Goal: Communication & Community: Ask a question

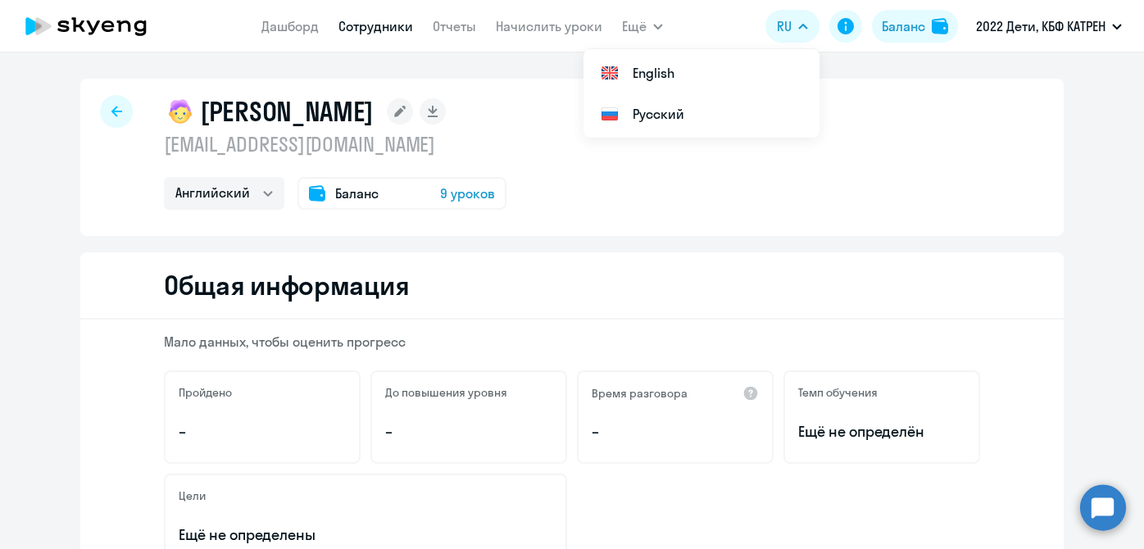
select select "english"
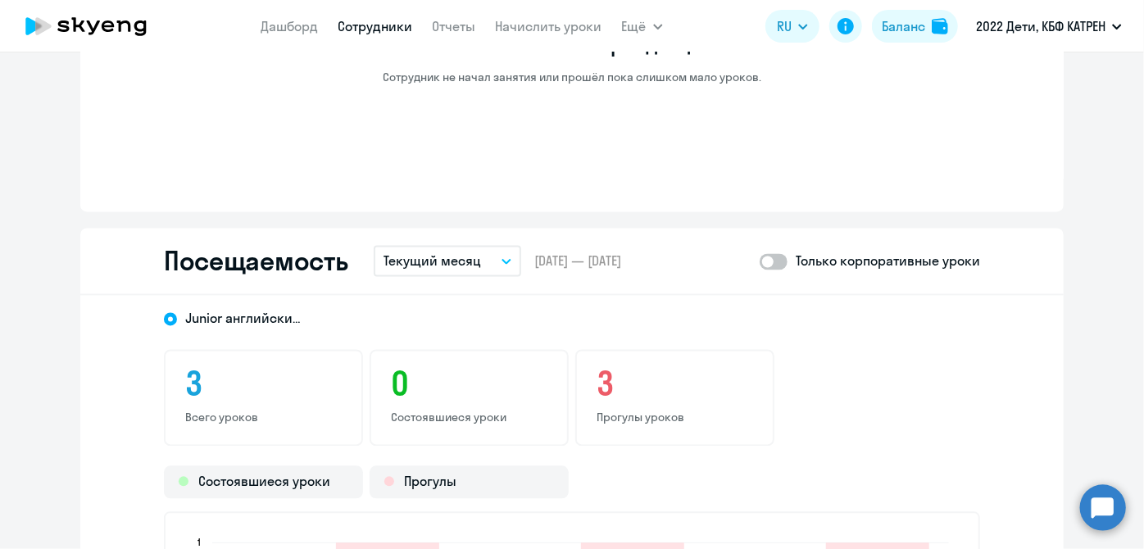
scroll to position [1415, 0]
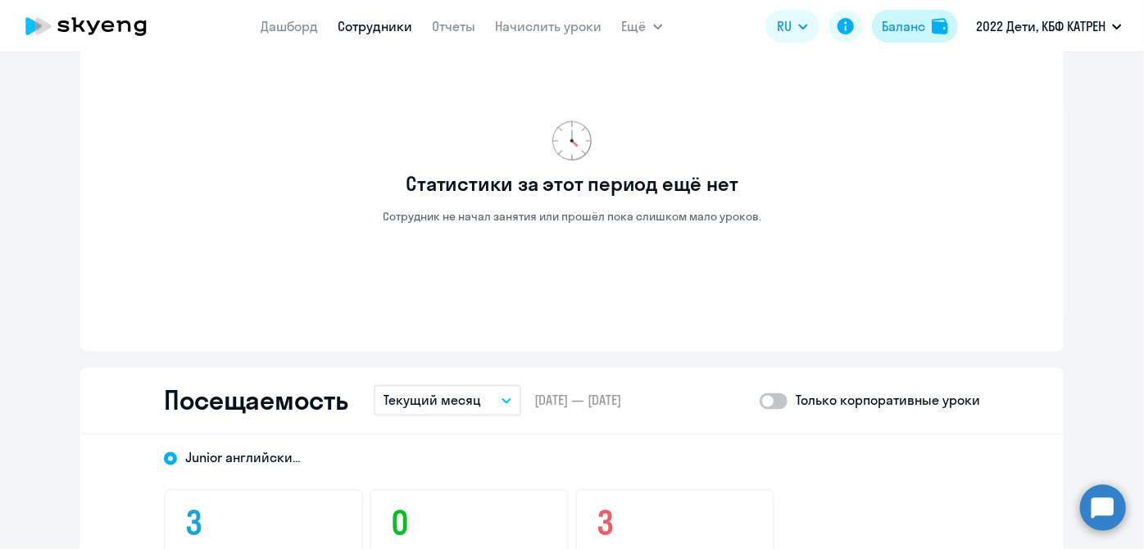
click at [906, 38] on button "Баланс" at bounding box center [915, 26] width 86 height 33
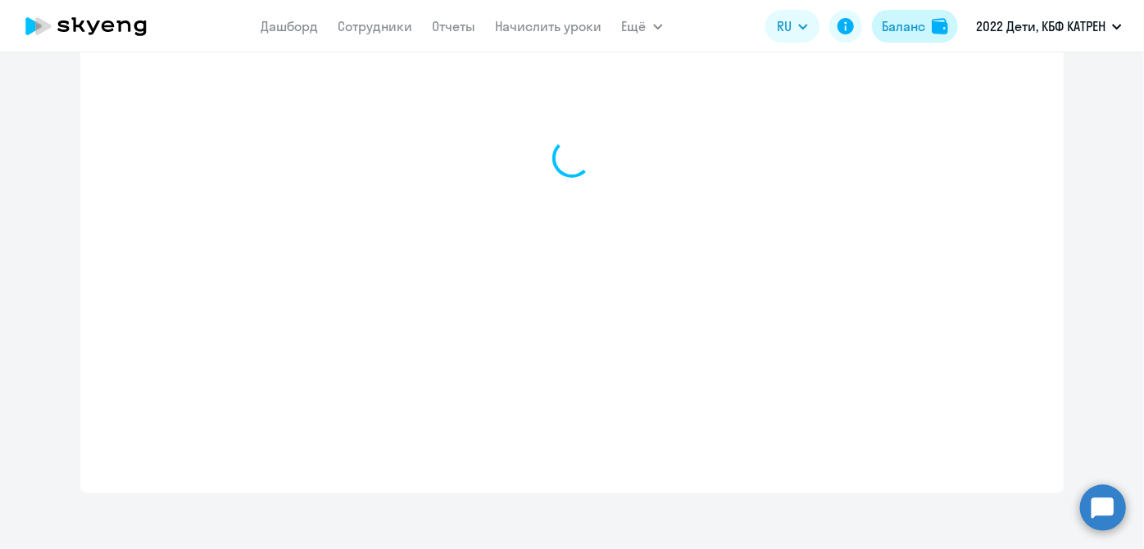
scroll to position [650, 0]
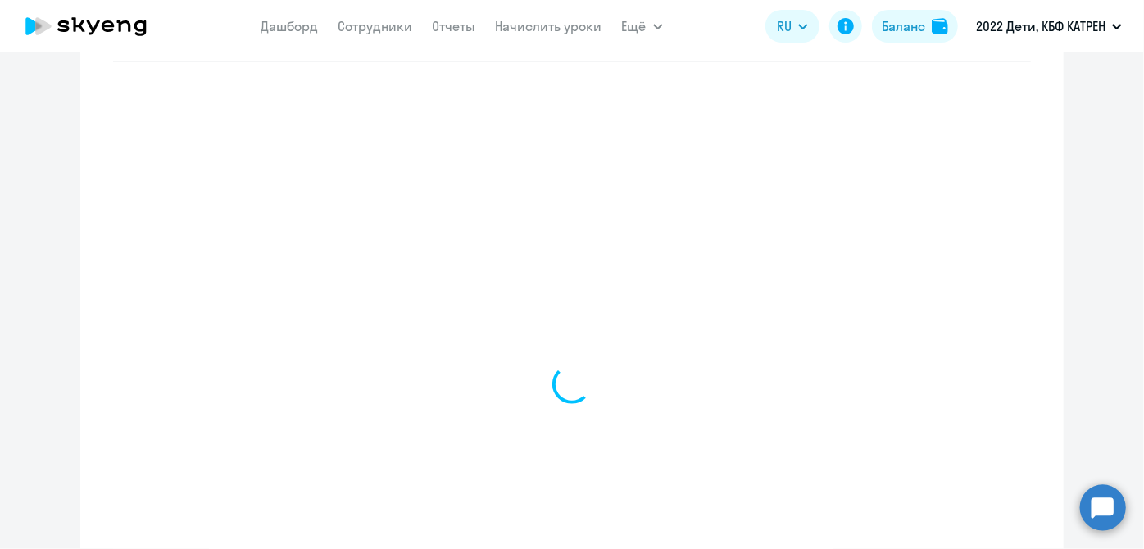
select select "english_adult_not_native_speaker"
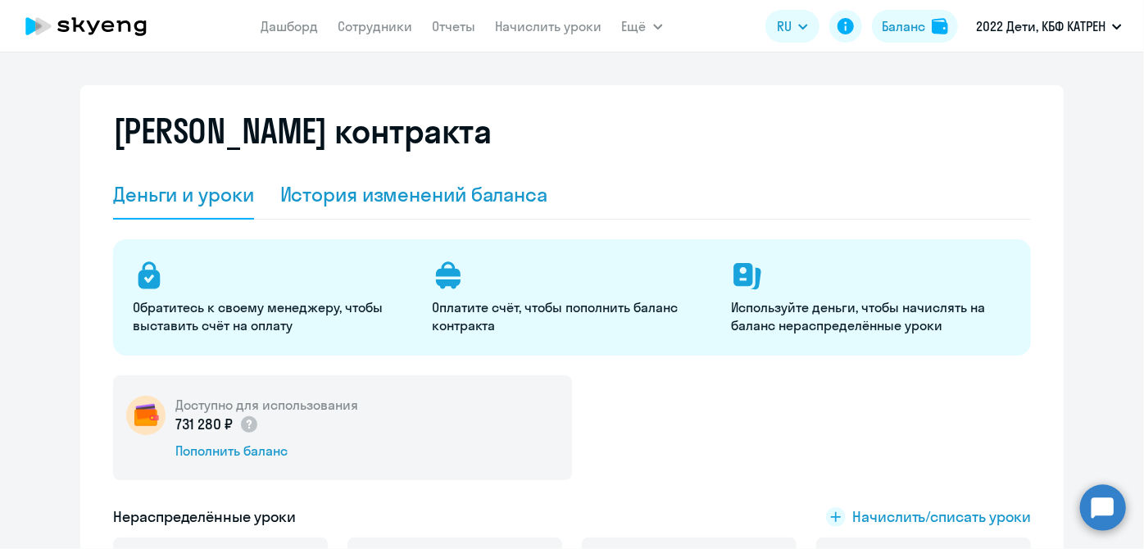
scroll to position [0, 0]
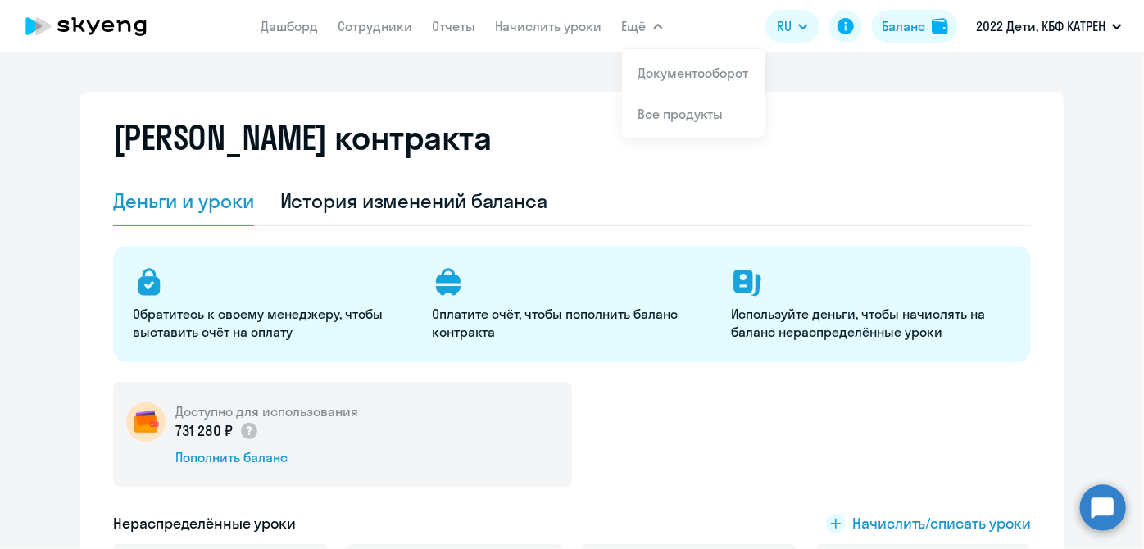
click at [532, 13] on nav "[PERSON_NAME] Отчеты Начислить уроки" at bounding box center [431, 26] width 341 height 33
click at [531, 31] on link "Начислить уроки" at bounding box center [549, 26] width 106 height 16
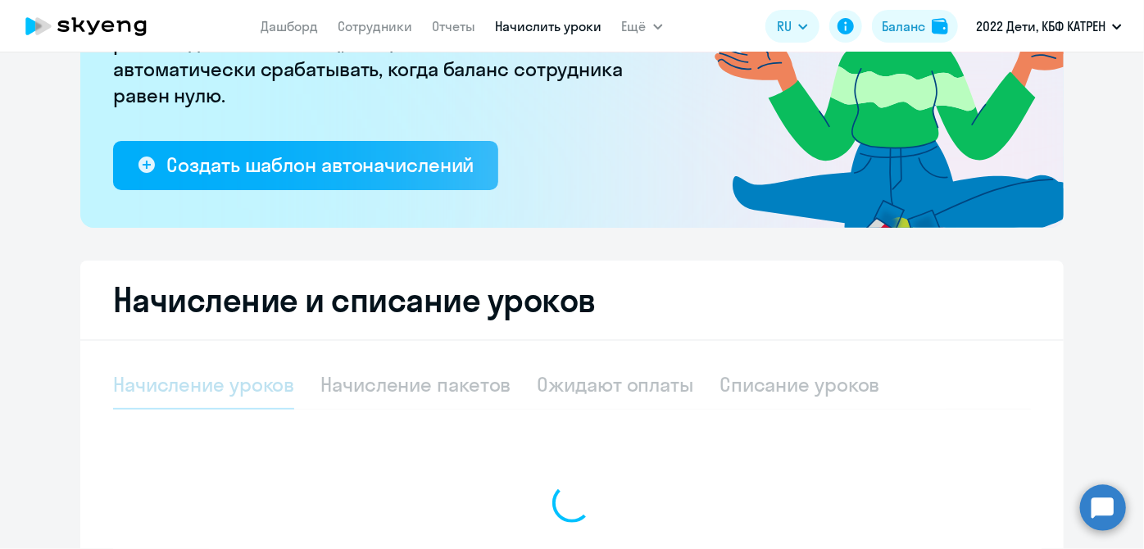
scroll to position [297, 0]
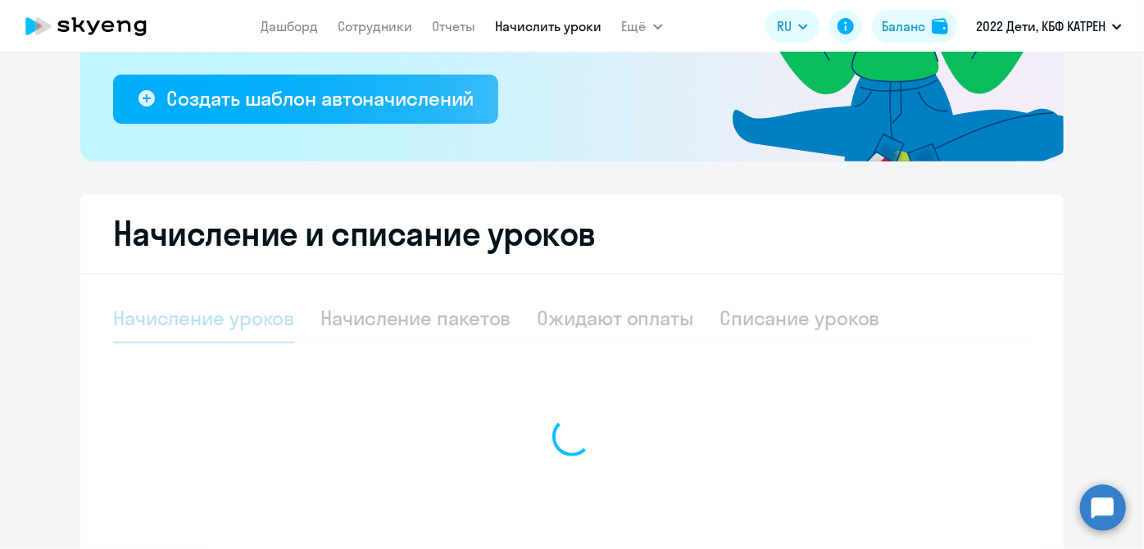
select select "10"
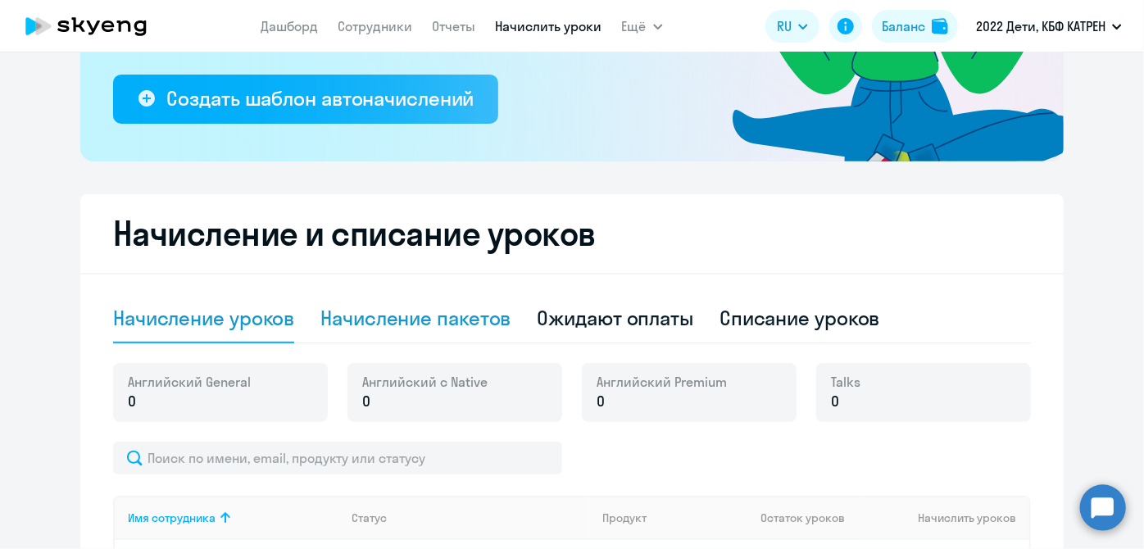
click at [437, 325] on div "Начисление пакетов" at bounding box center [415, 318] width 190 height 26
select select "10"
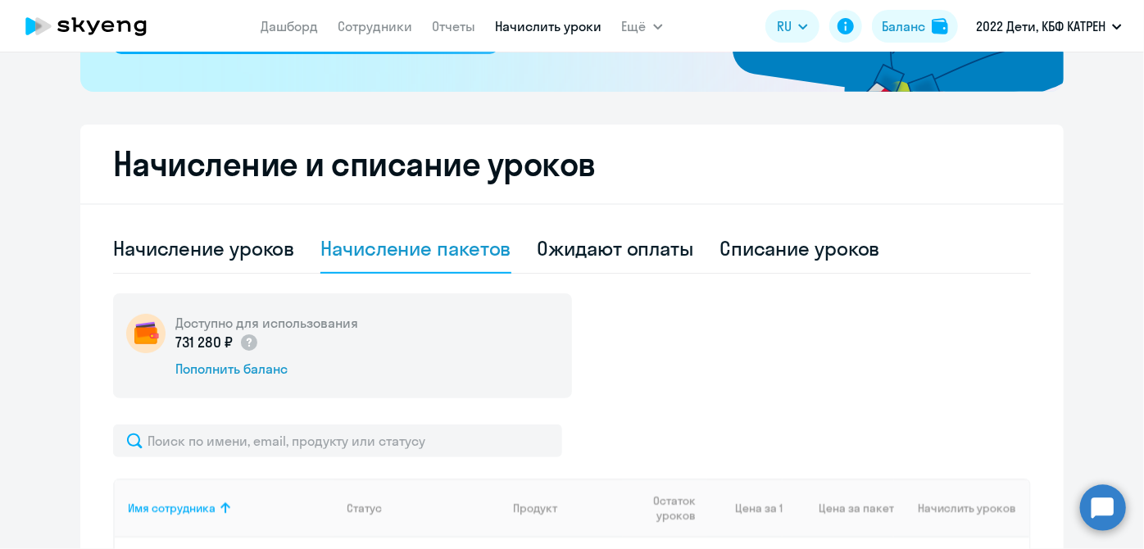
scroll to position [596, 0]
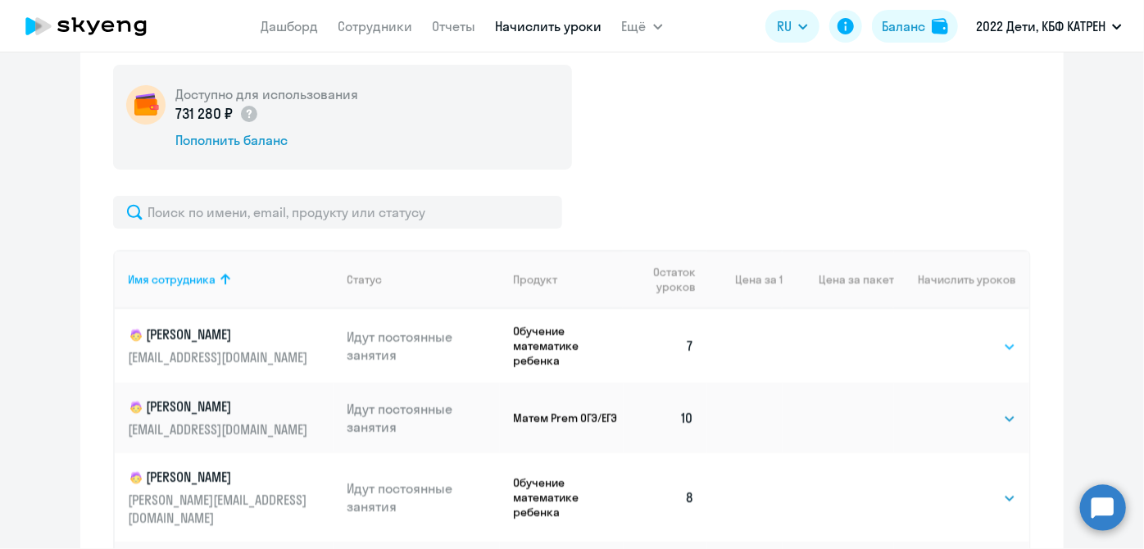
click at [991, 342] on select "Выбрать 4 8 16 32 64 128" at bounding box center [982, 347] width 67 height 20
select select "4"
click at [949, 337] on select "Выбрать 4 8 16 32 64 128" at bounding box center [982, 347] width 67 height 20
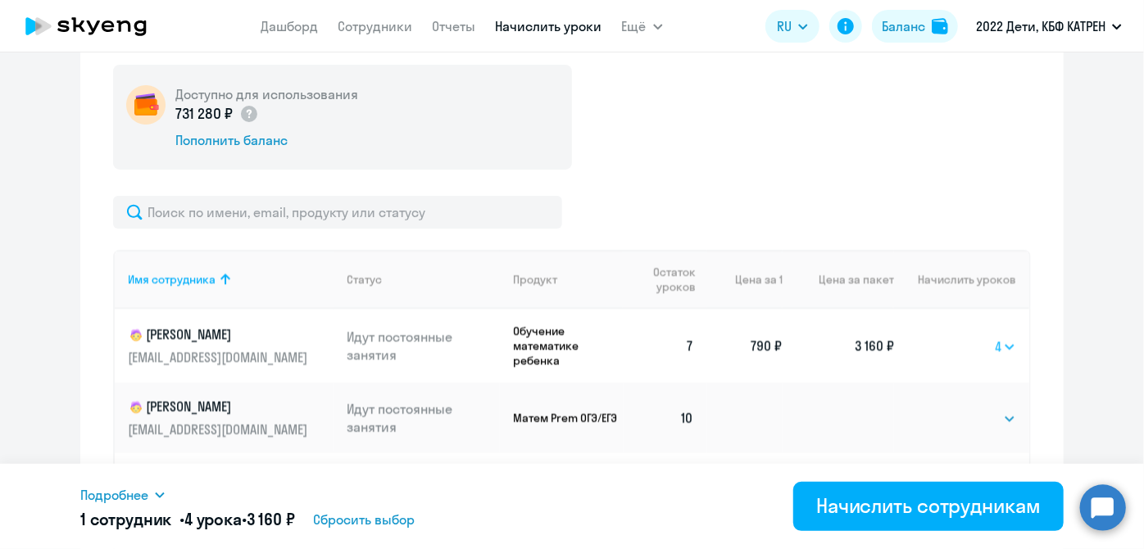
click at [994, 346] on select "Выбрать 4 8 16 32 64 128" at bounding box center [1004, 347] width 21 height 20
select select
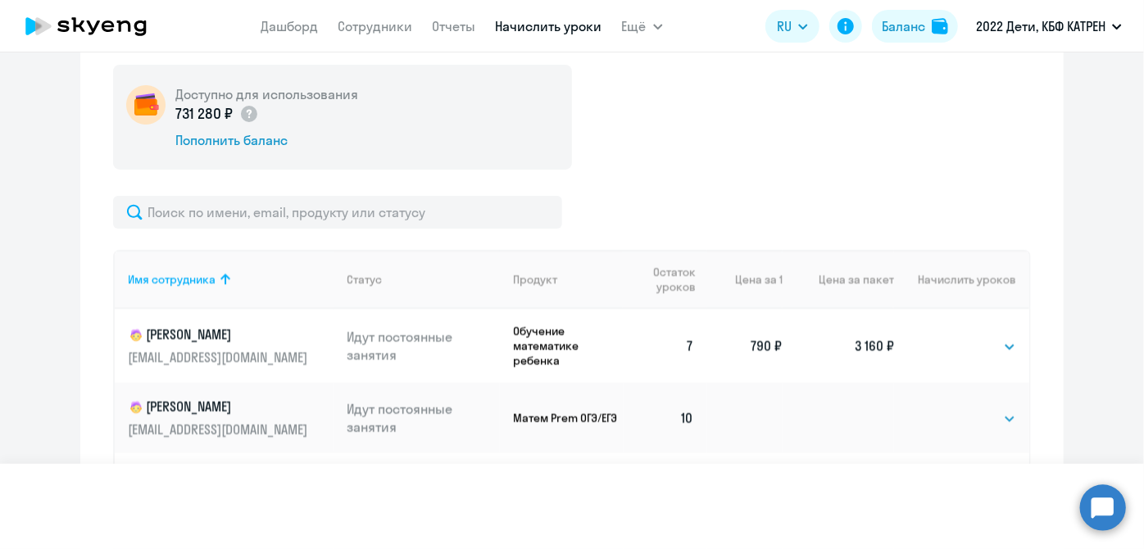
click at [994, 337] on select "Выбрать 4 8 16 32 64 128" at bounding box center [1004, 347] width 21 height 20
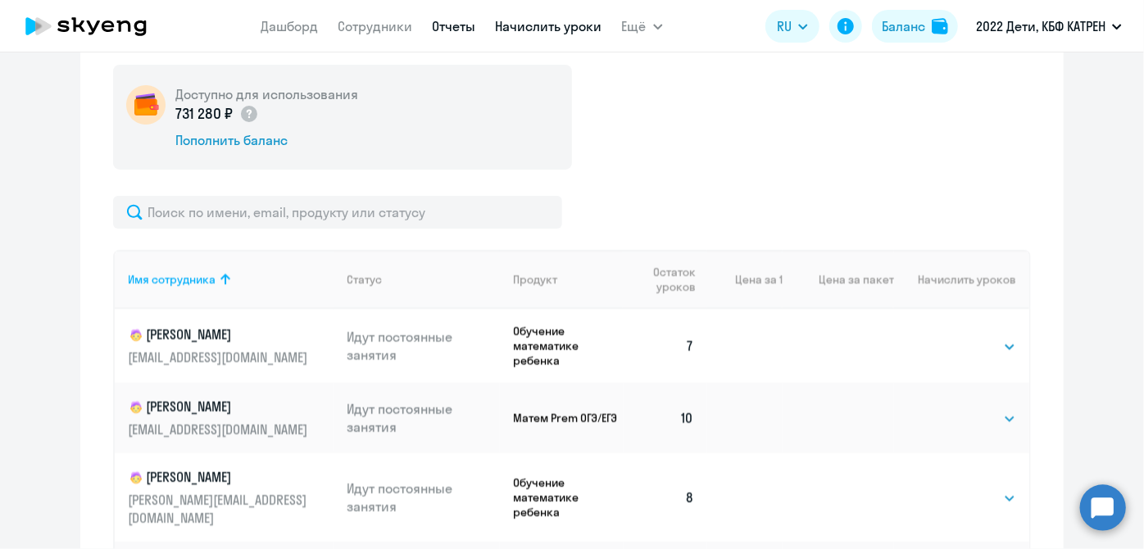
click at [451, 29] on link "Отчеты" at bounding box center [454, 26] width 43 height 16
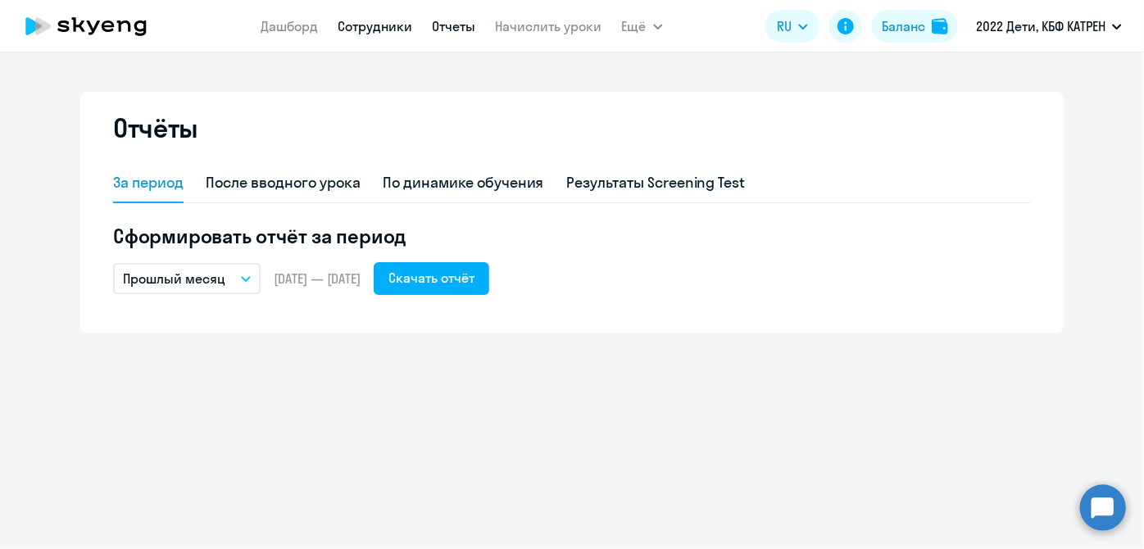
click at [391, 25] on link "Сотрудники" at bounding box center [375, 26] width 75 height 16
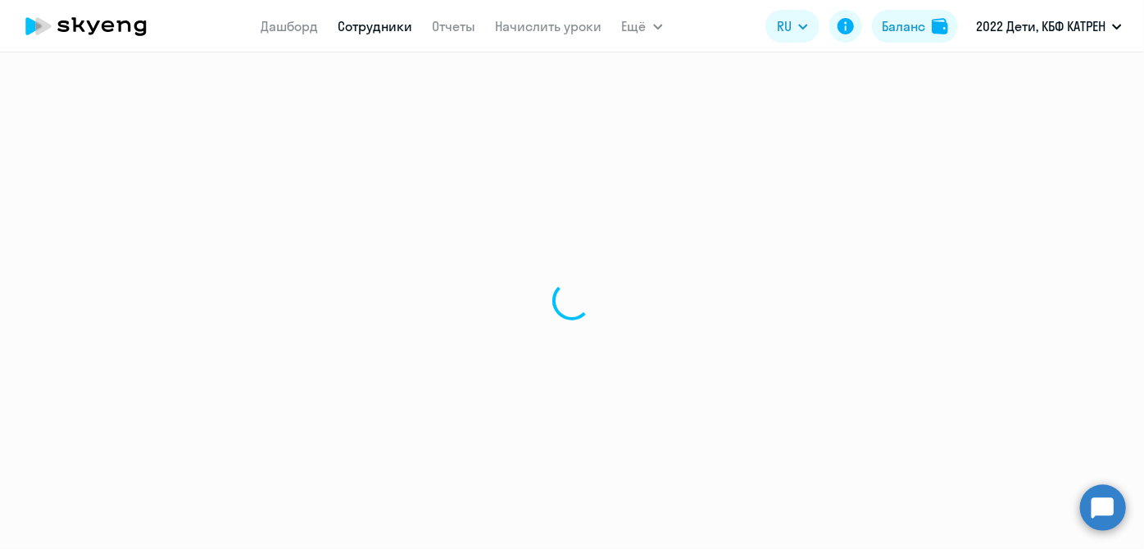
select select "30"
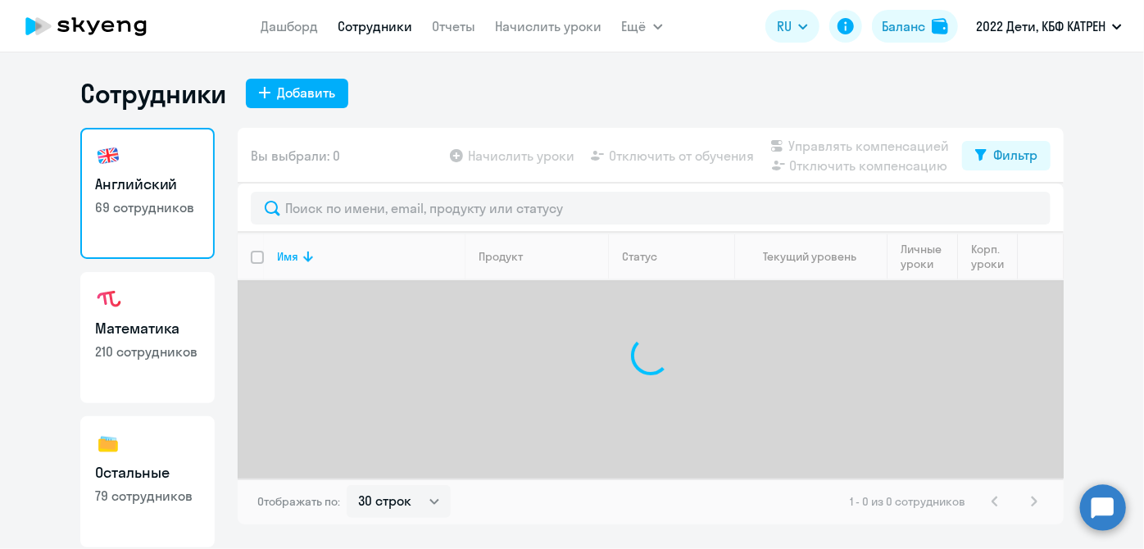
scroll to position [142, 0]
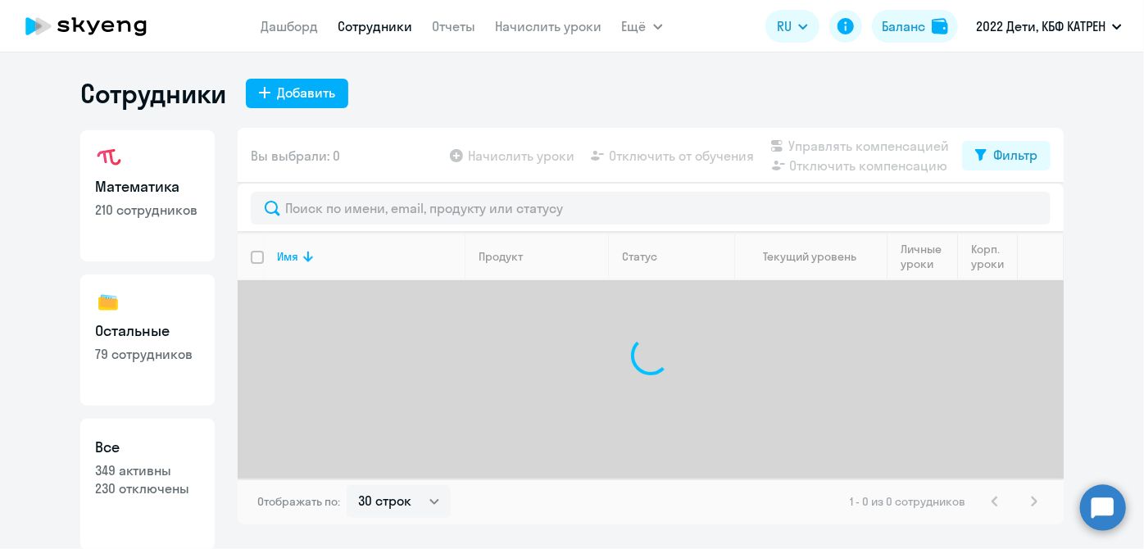
click at [158, 460] on link "Все 349 активны 230 отключены" at bounding box center [147, 484] width 134 height 131
select select "30"
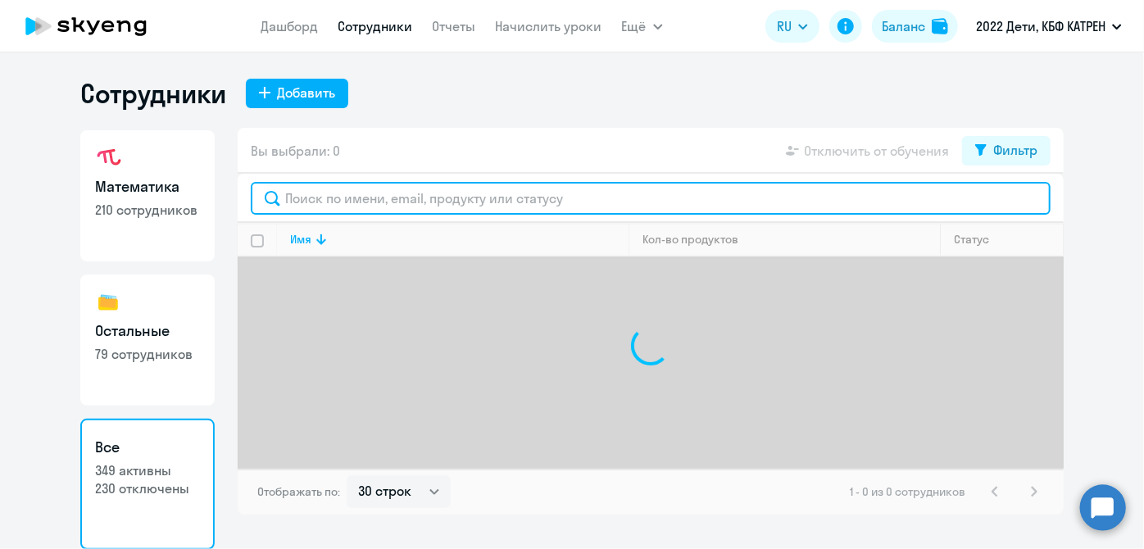
click at [414, 202] on input "text" at bounding box center [650, 198] width 799 height 33
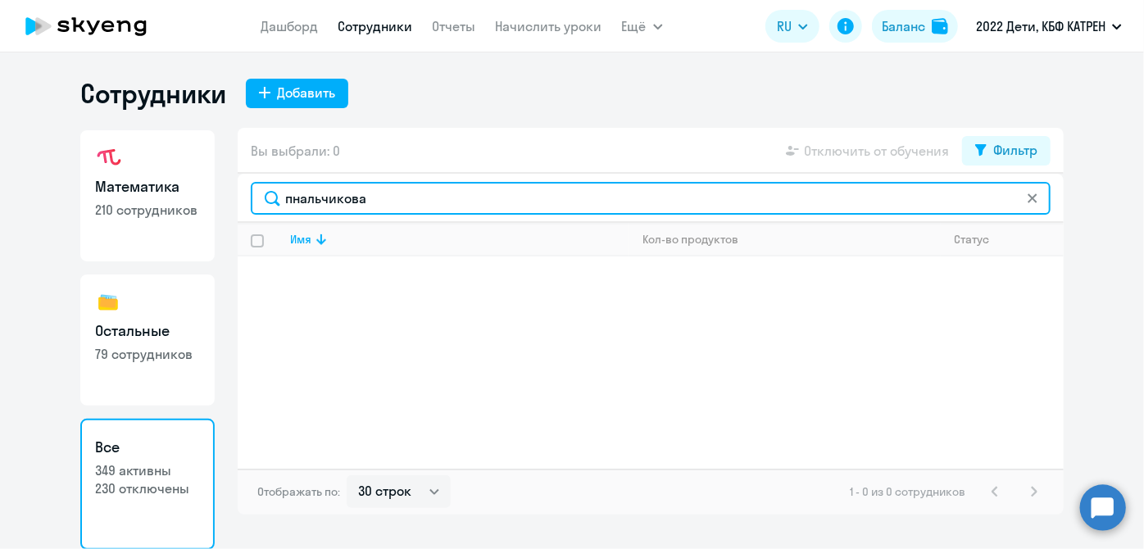
click at [297, 199] on input "пнальчикова" at bounding box center [650, 198] width 799 height 33
type input "[PERSON_NAME]"
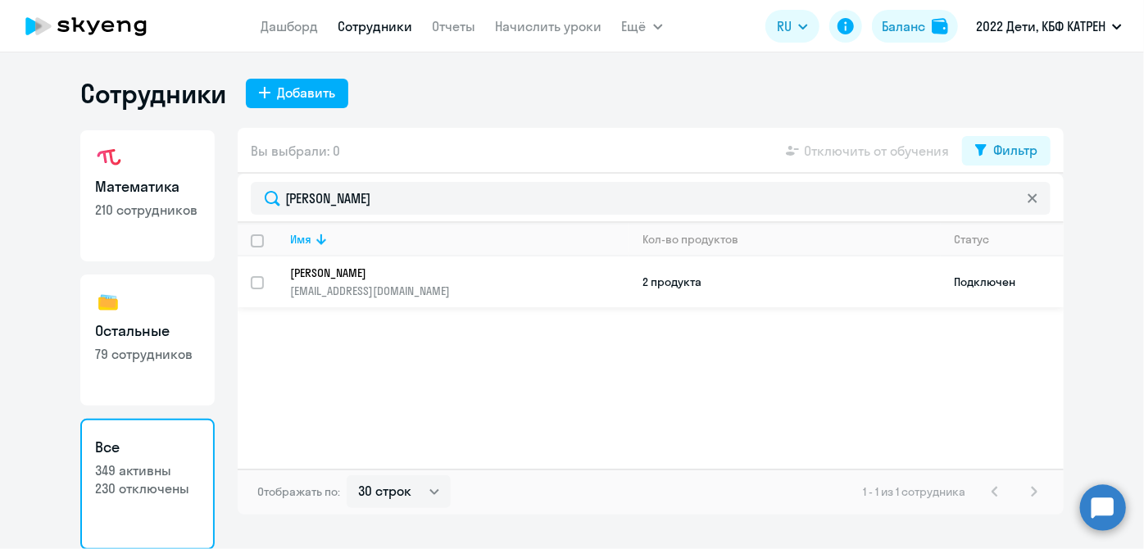
click at [354, 281] on link "[PERSON_NAME] [PERSON_NAME][EMAIL_ADDRESS][DOMAIN_NAME]" at bounding box center [459, 281] width 338 height 33
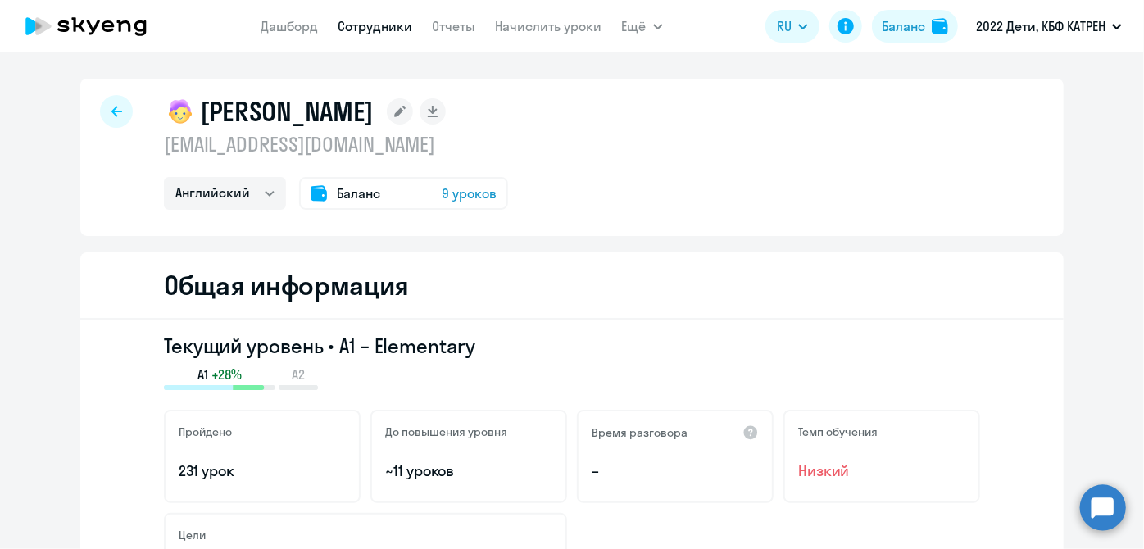
scroll to position [74, 0]
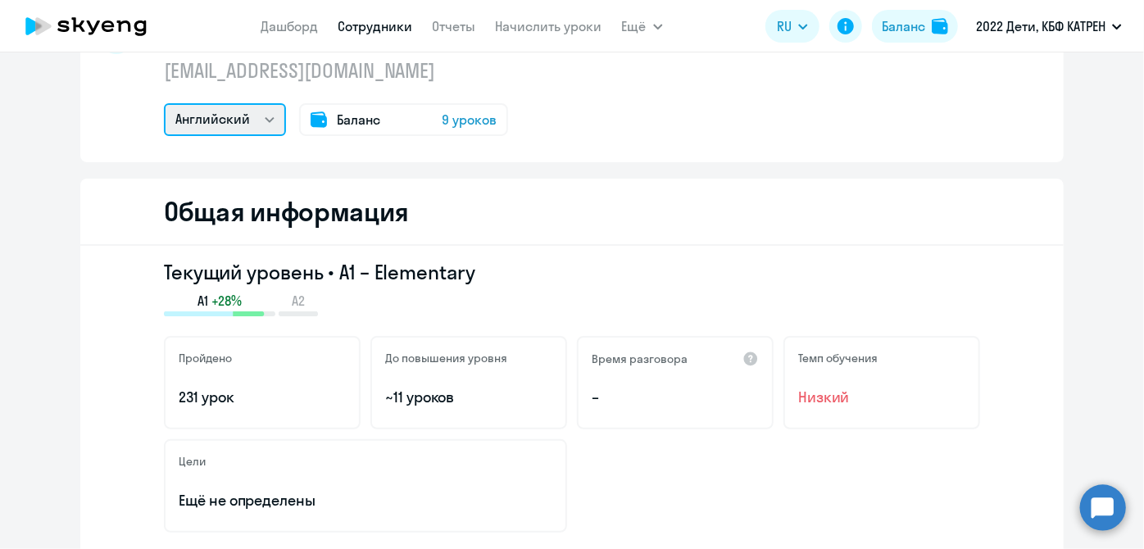
click at [267, 127] on select "Математика Английский" at bounding box center [225, 119] width 122 height 33
click at [164, 103] on select "Математика Английский" at bounding box center [225, 119] width 122 height 33
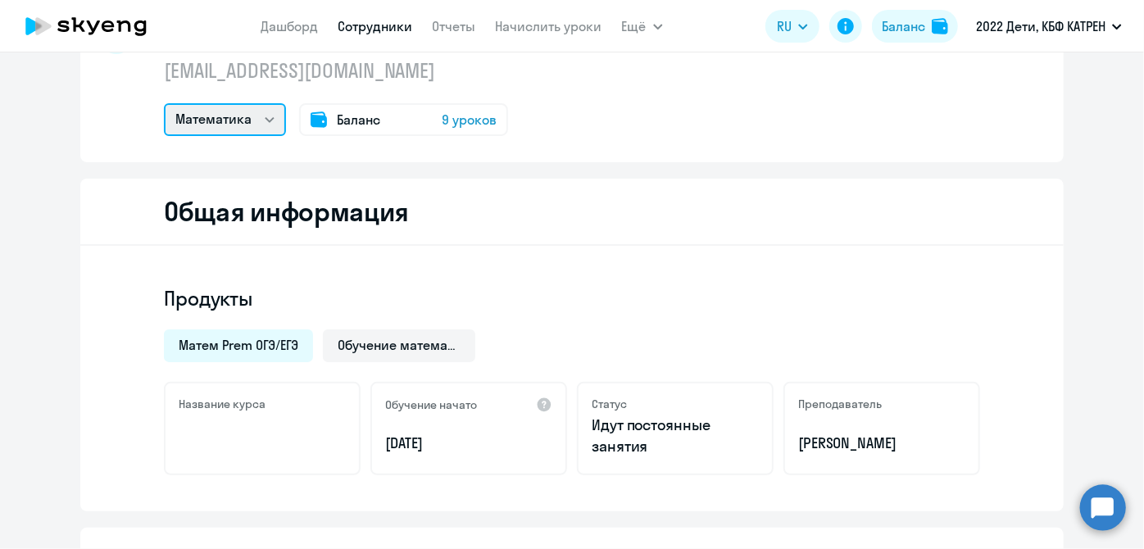
click at [269, 120] on select "Математика Английский" at bounding box center [225, 119] width 122 height 33
select select "english"
click at [164, 103] on select "Математика Английский" at bounding box center [225, 119] width 122 height 33
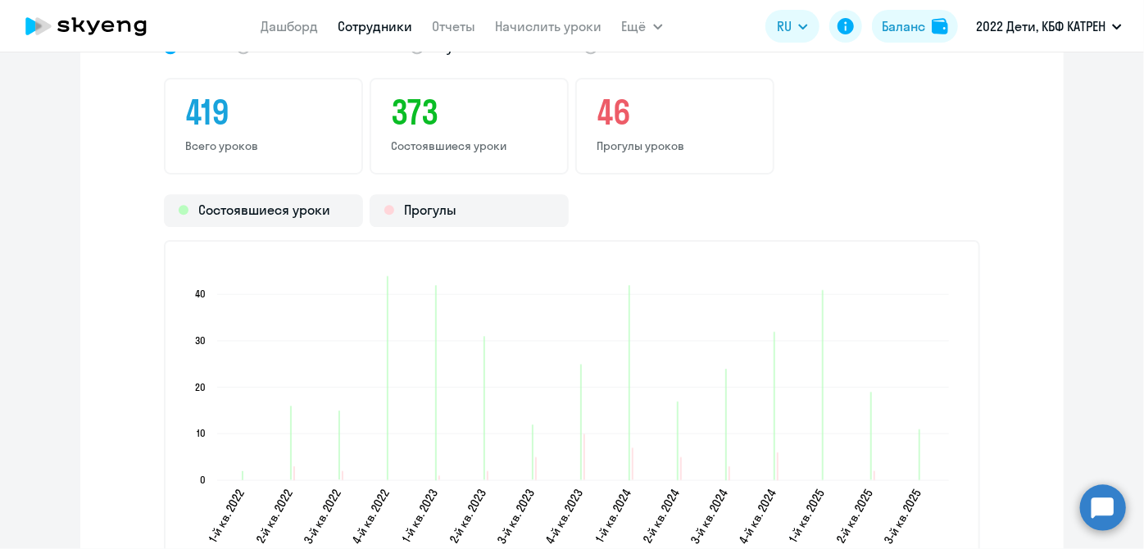
scroll to position [1936, 0]
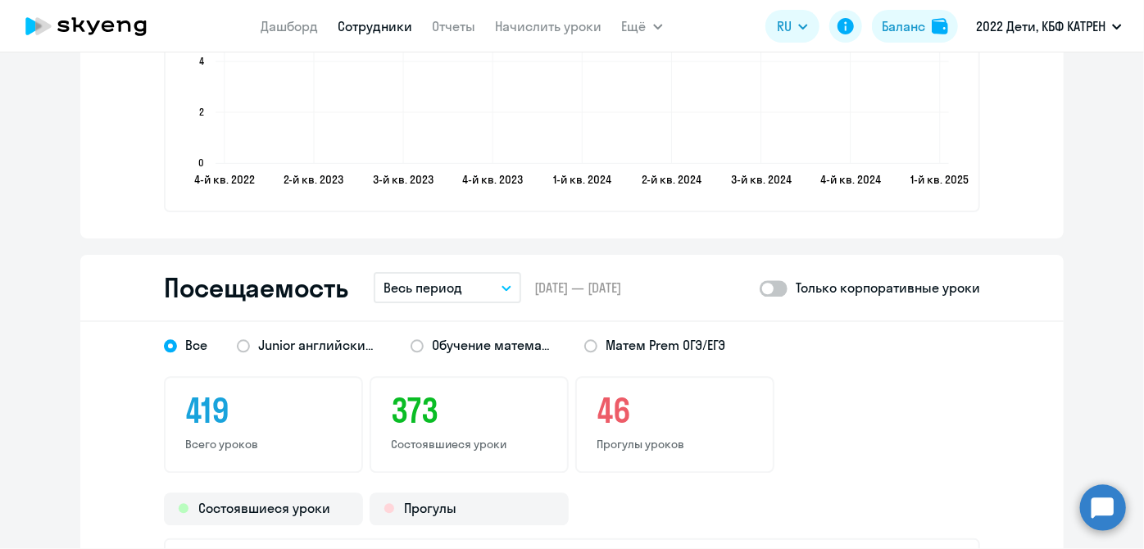
click at [503, 288] on button "Весь период" at bounding box center [447, 287] width 147 height 31
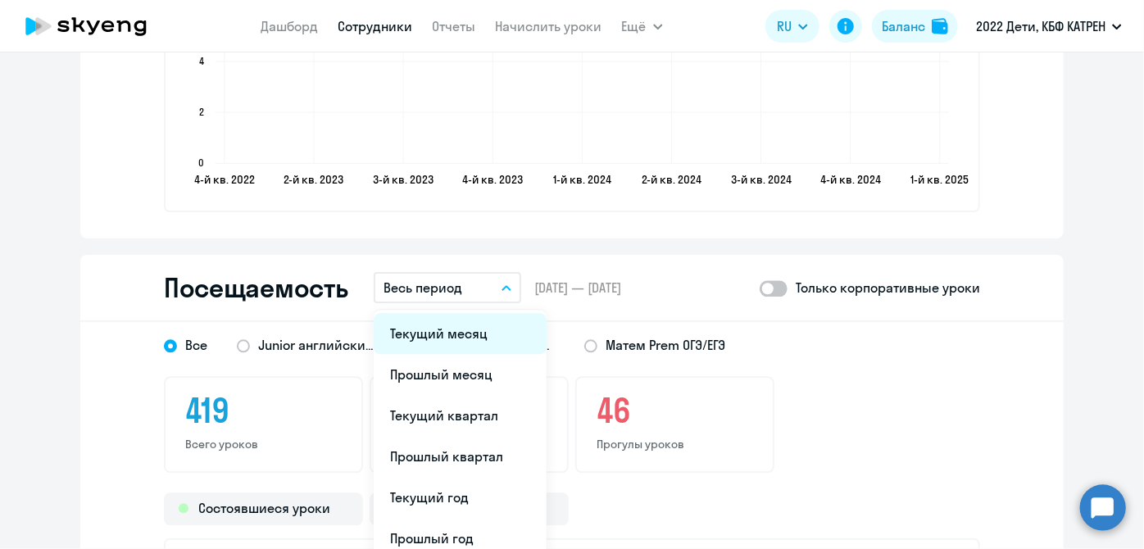
click at [462, 337] on li "Текущий месяц" at bounding box center [460, 333] width 173 height 41
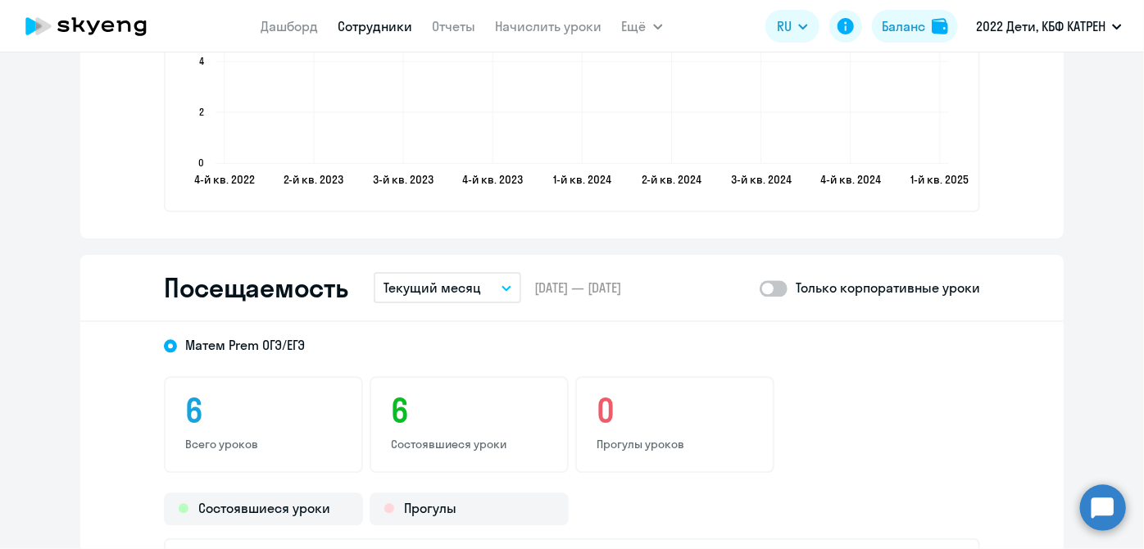
scroll to position [2010, 0]
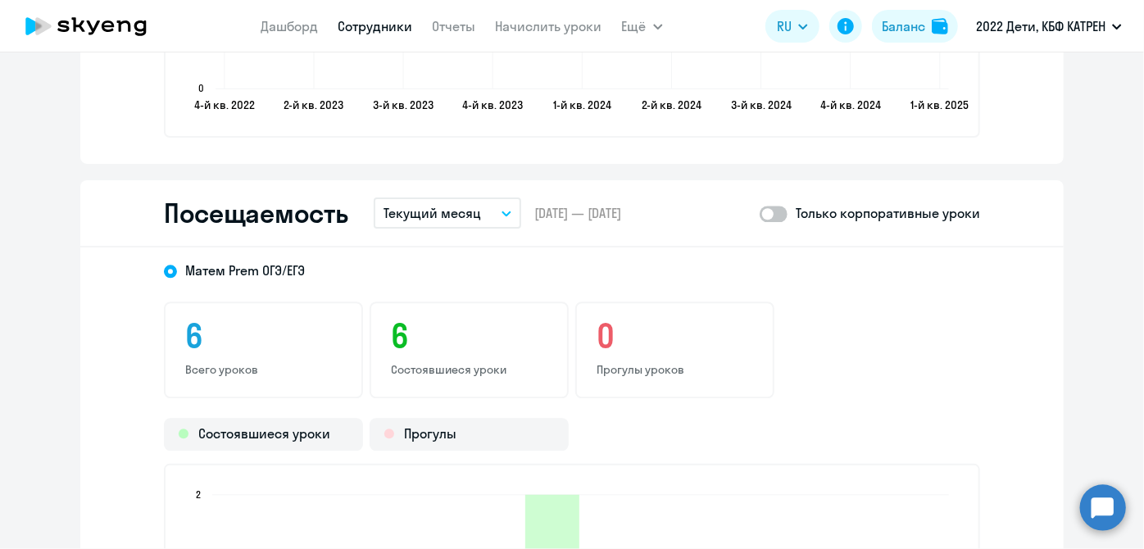
click at [499, 225] on button "Текущий месяц" at bounding box center [447, 212] width 147 height 31
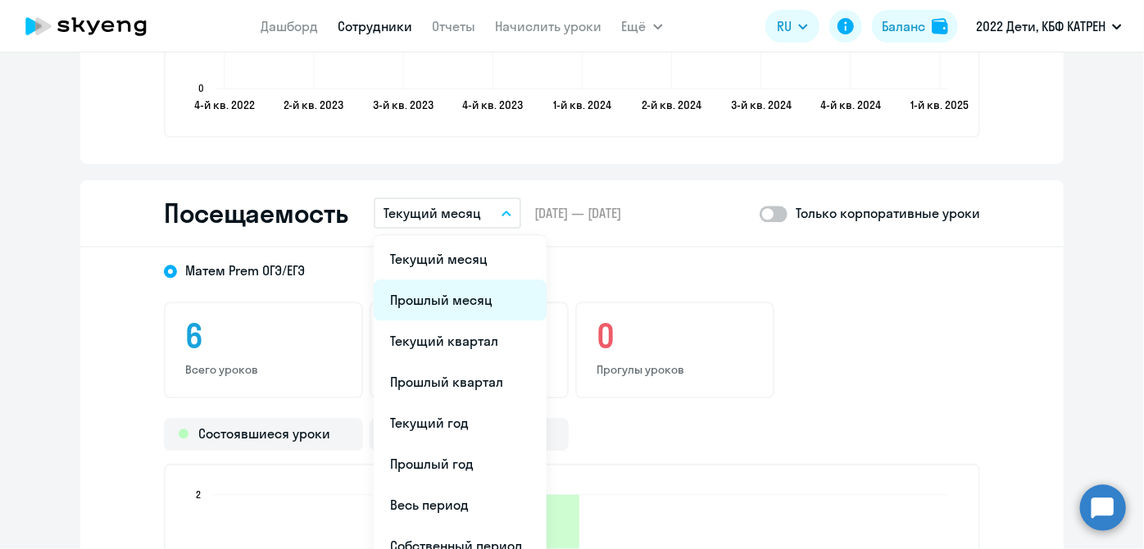
click at [461, 294] on li "Прошлый месяц" at bounding box center [460, 299] width 173 height 41
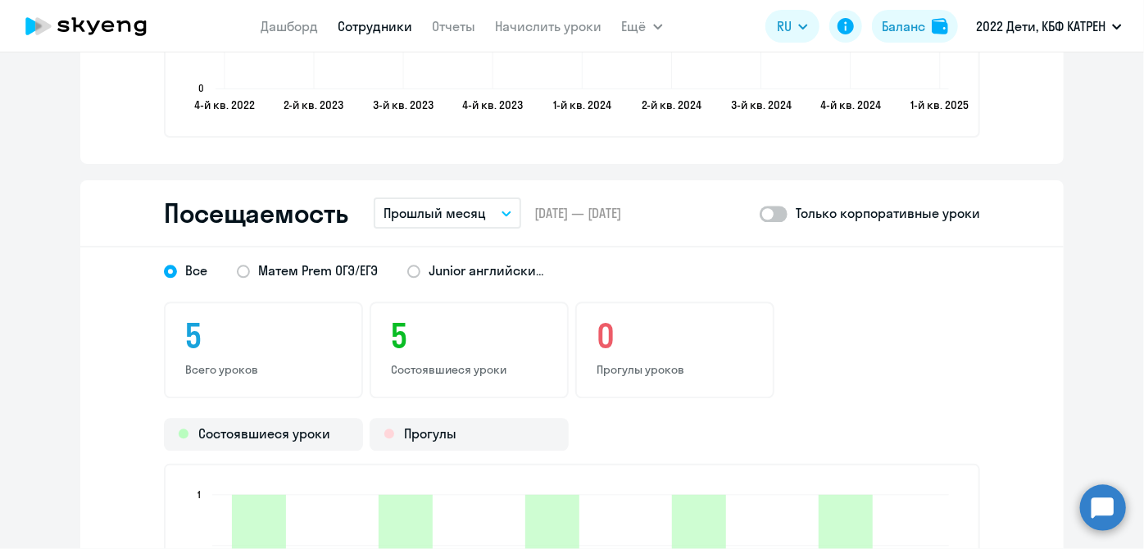
click at [356, 28] on link "Сотрудники" at bounding box center [375, 26] width 75 height 16
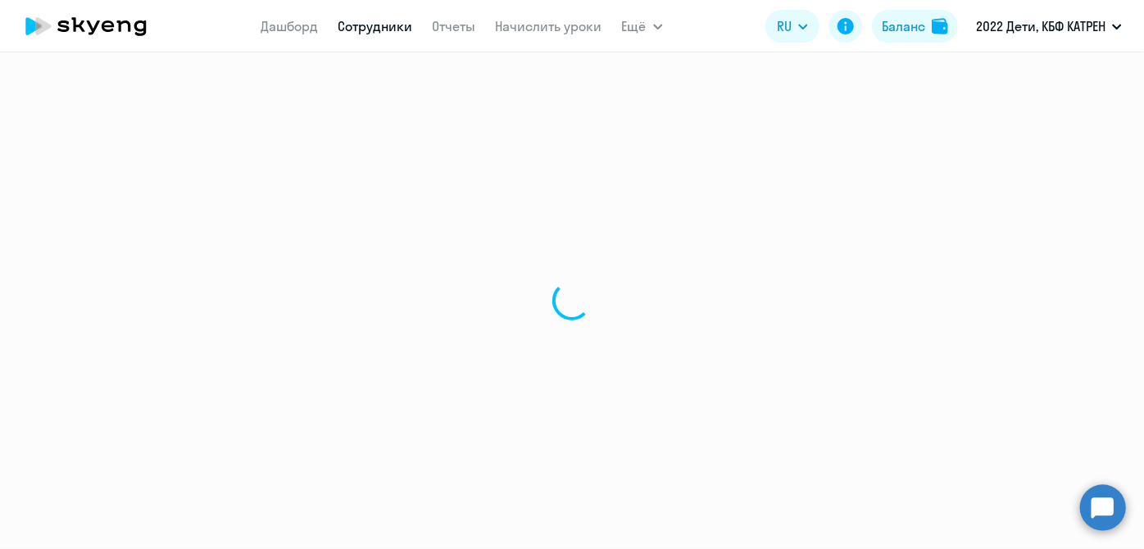
select select "30"
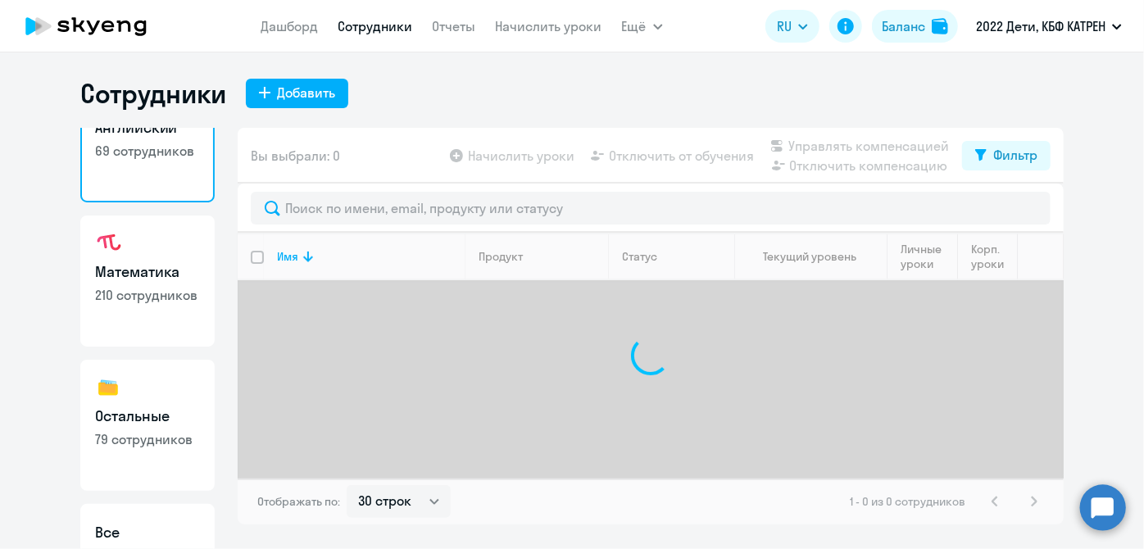
scroll to position [142, 0]
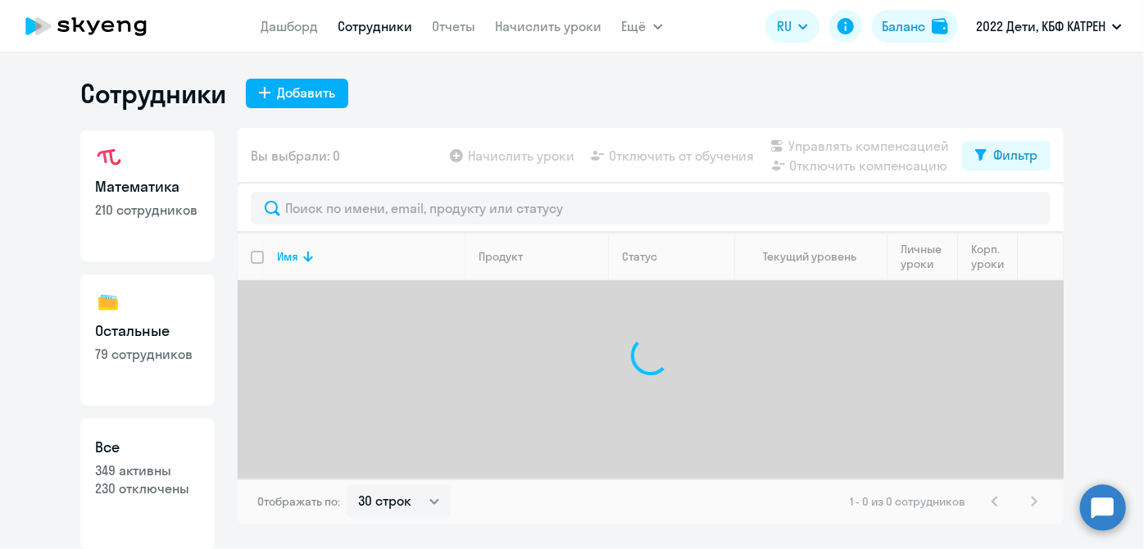
click at [135, 480] on p "230 отключены" at bounding box center [147, 488] width 105 height 18
select select "30"
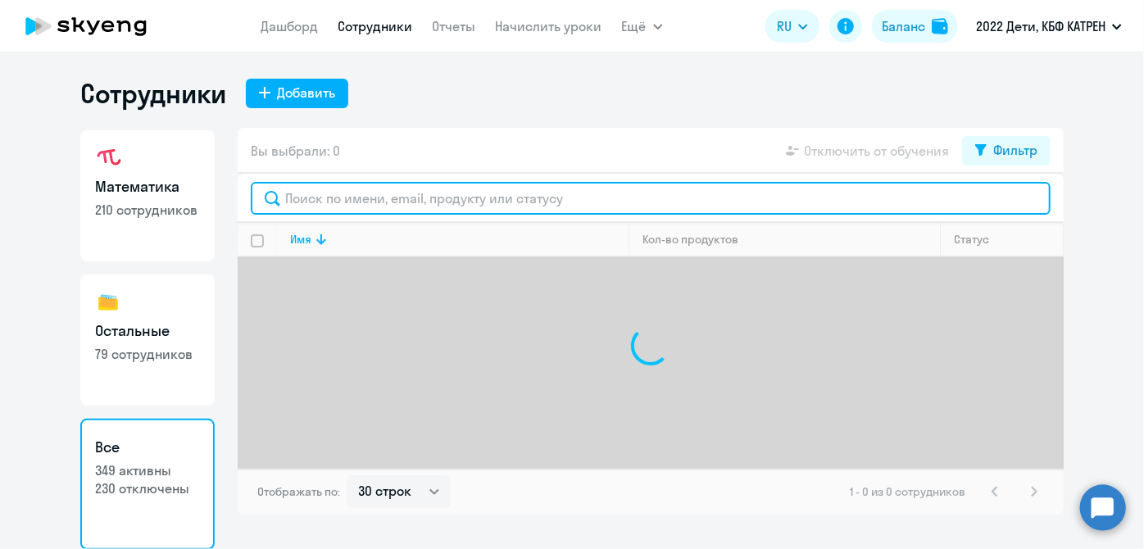
click at [345, 197] on input "text" at bounding box center [650, 198] width 799 height 33
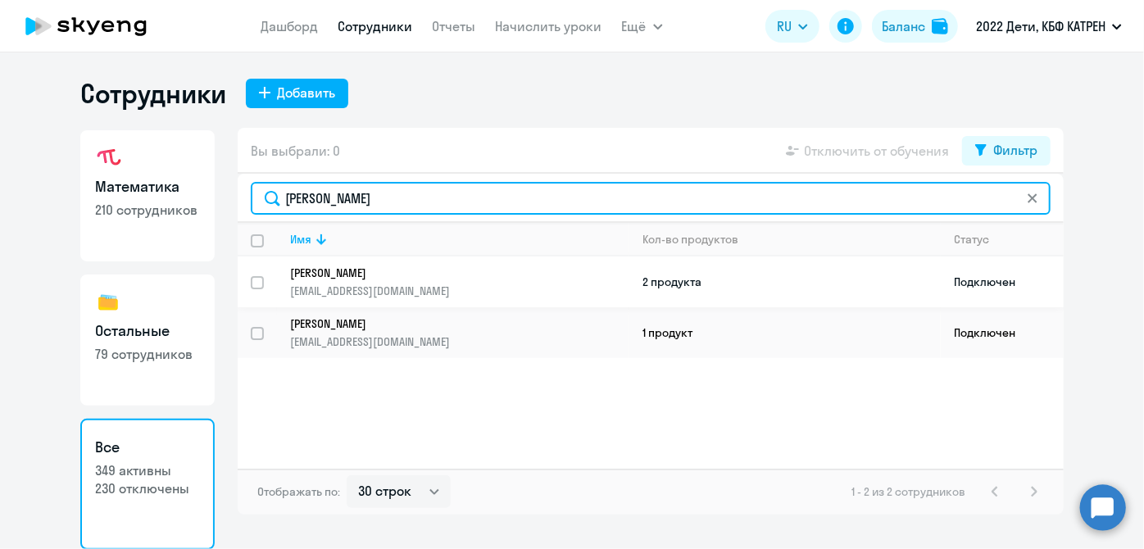
type input "[PERSON_NAME]"
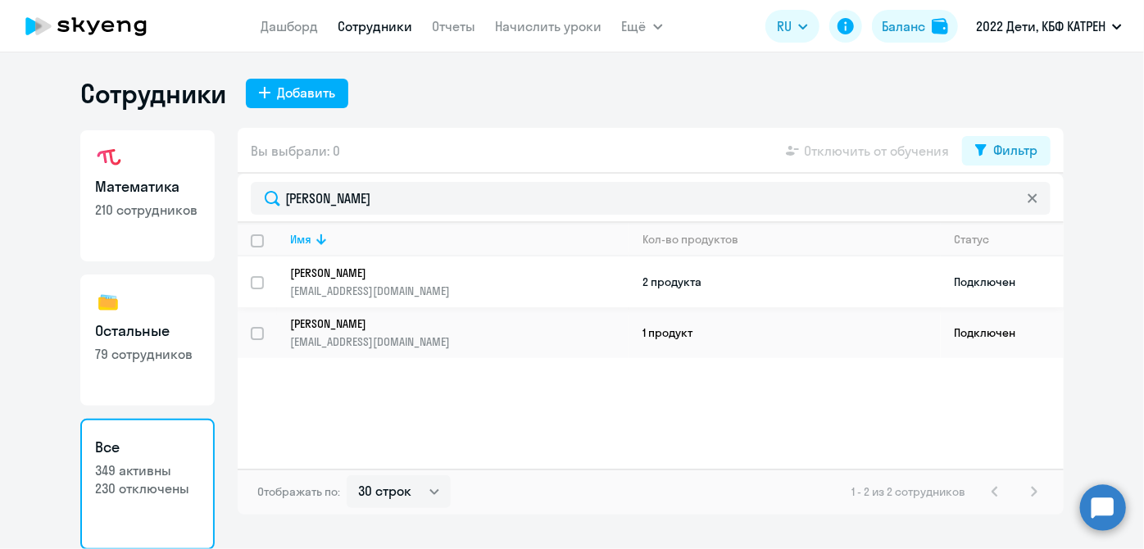
click at [379, 283] on p "[EMAIL_ADDRESS][DOMAIN_NAME]" at bounding box center [459, 290] width 338 height 15
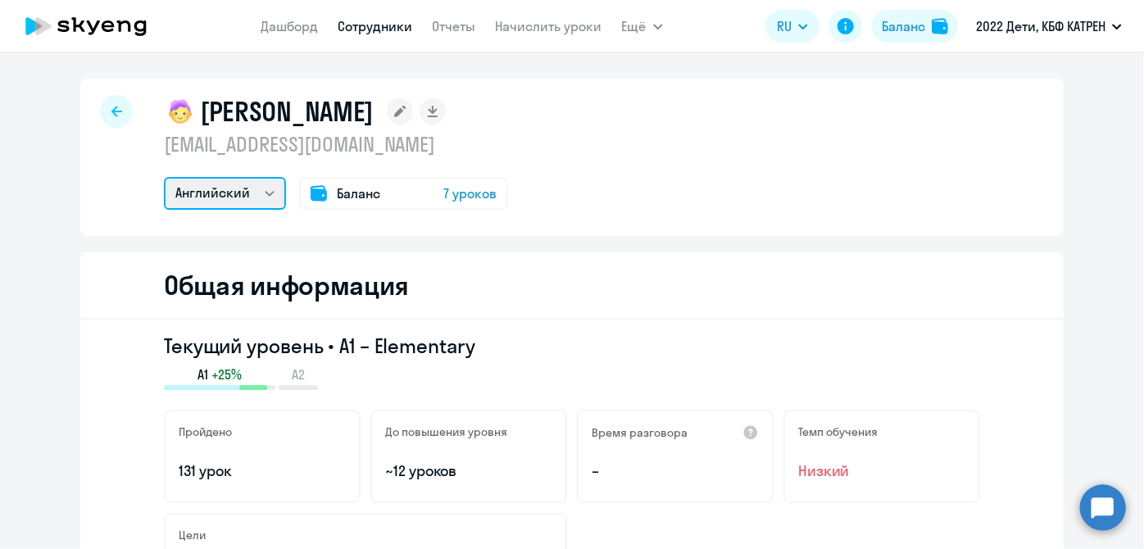
click at [266, 195] on select "Математика Английский Остальные" at bounding box center [225, 193] width 122 height 33
click at [164, 177] on select "Математика Английский Остальные" at bounding box center [225, 193] width 122 height 33
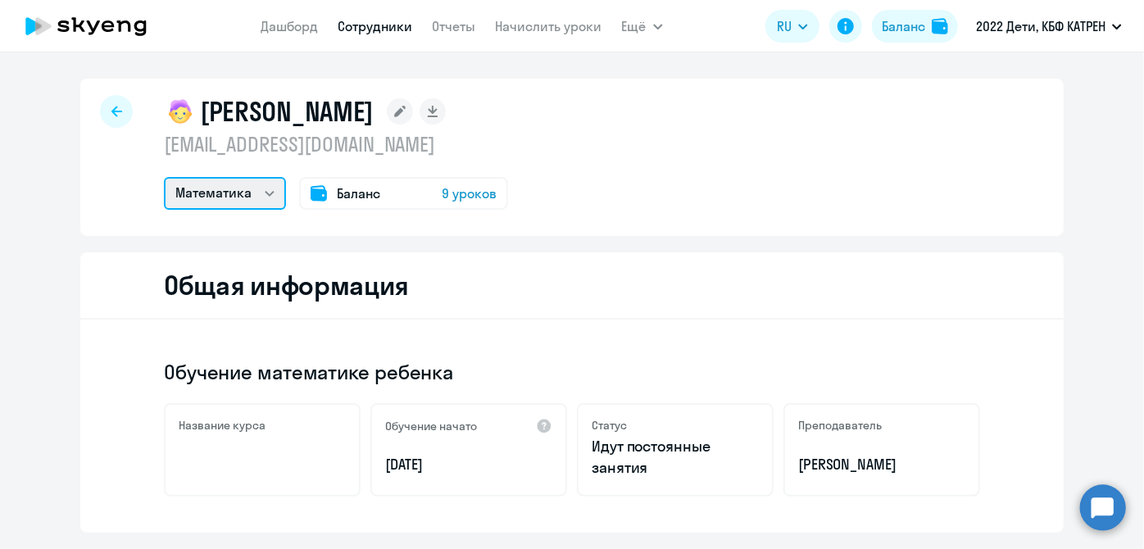
click at [269, 199] on select "Математика Английский Остальные" at bounding box center [225, 193] width 122 height 33
click at [245, 283] on h2 "Общая информация" at bounding box center [286, 285] width 245 height 33
click at [262, 193] on select "Математика Английский Остальные" at bounding box center [225, 193] width 122 height 33
click at [164, 177] on select "Математика Английский Остальные" at bounding box center [225, 193] width 122 height 33
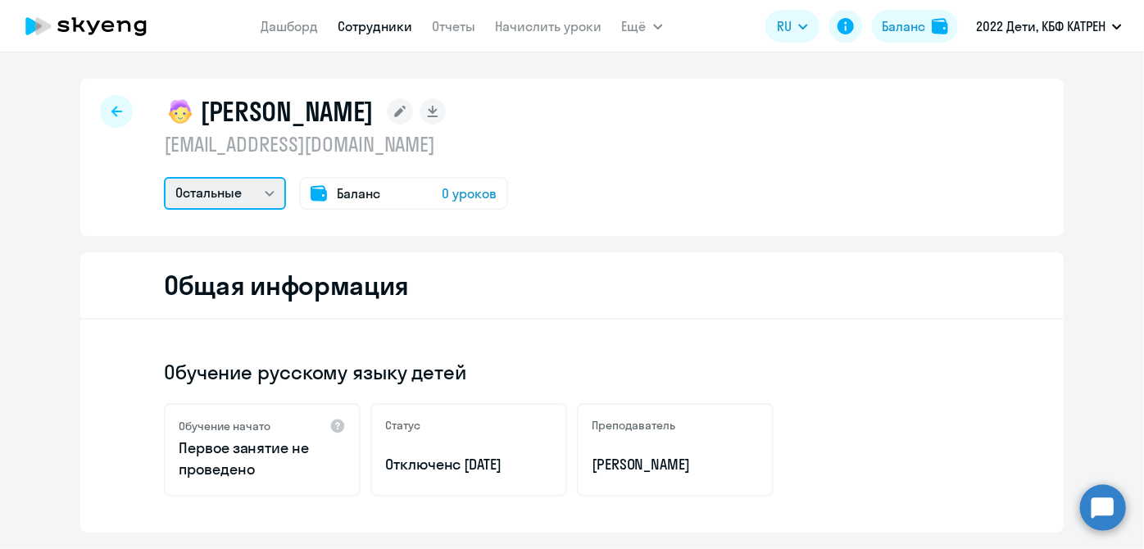
click at [262, 199] on select "Математика Английский Остальные" at bounding box center [225, 193] width 122 height 33
select select "english"
click at [164, 177] on select "Математика Английский Остальные" at bounding box center [225, 193] width 122 height 33
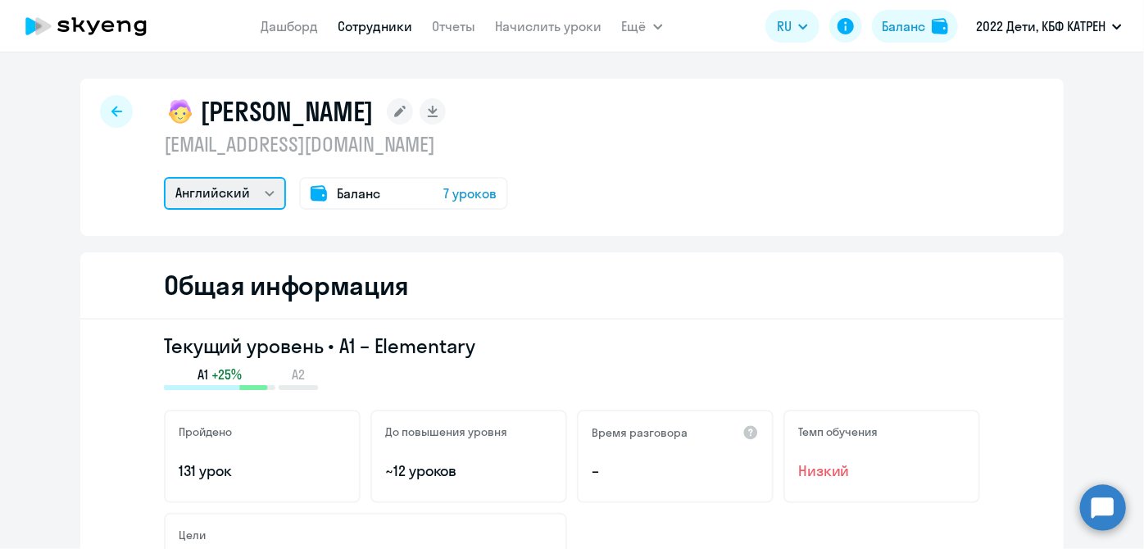
click at [265, 193] on select "Математика Английский Остальные" at bounding box center [225, 193] width 122 height 33
click at [388, 230] on div "[PERSON_NAME] [EMAIL_ADDRESS][DOMAIN_NAME] Математика Английский Остальные Бала…" at bounding box center [571, 157] width 983 height 157
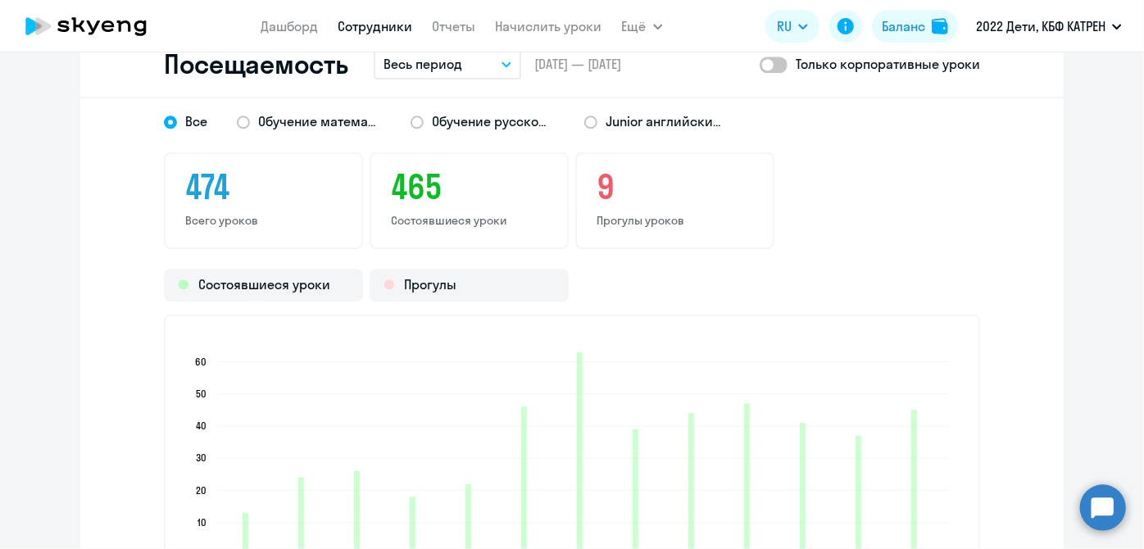
scroll to position [2085, 0]
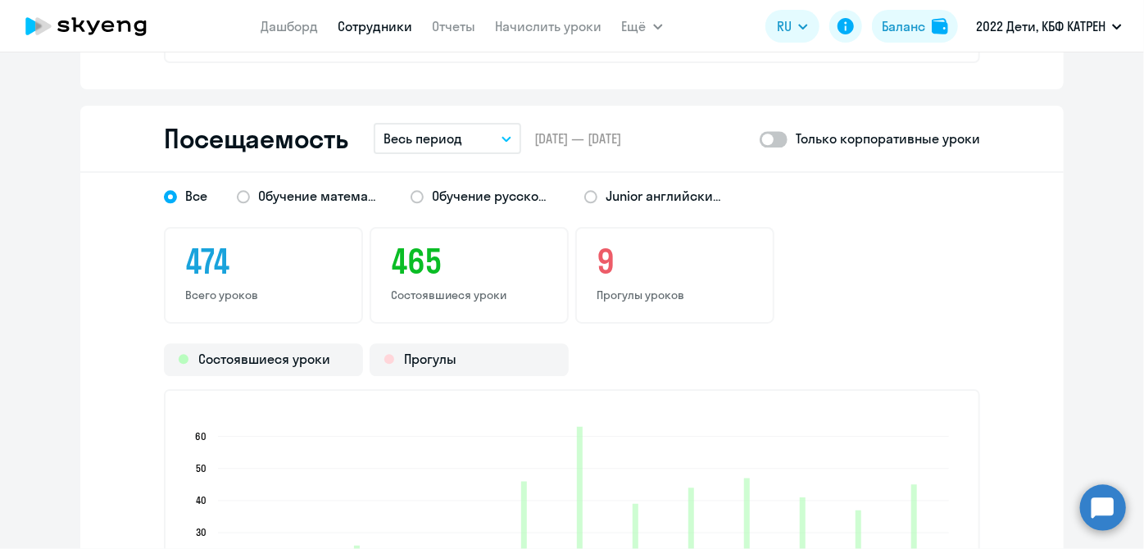
click at [493, 141] on button "Весь период" at bounding box center [447, 138] width 147 height 31
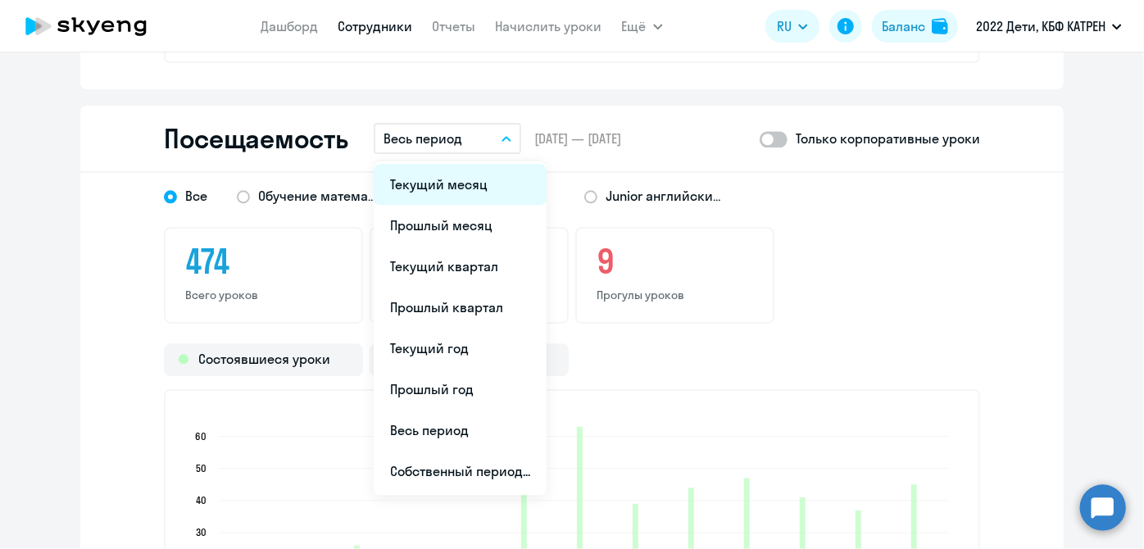
click at [455, 180] on li "Текущий месяц" at bounding box center [460, 184] width 173 height 41
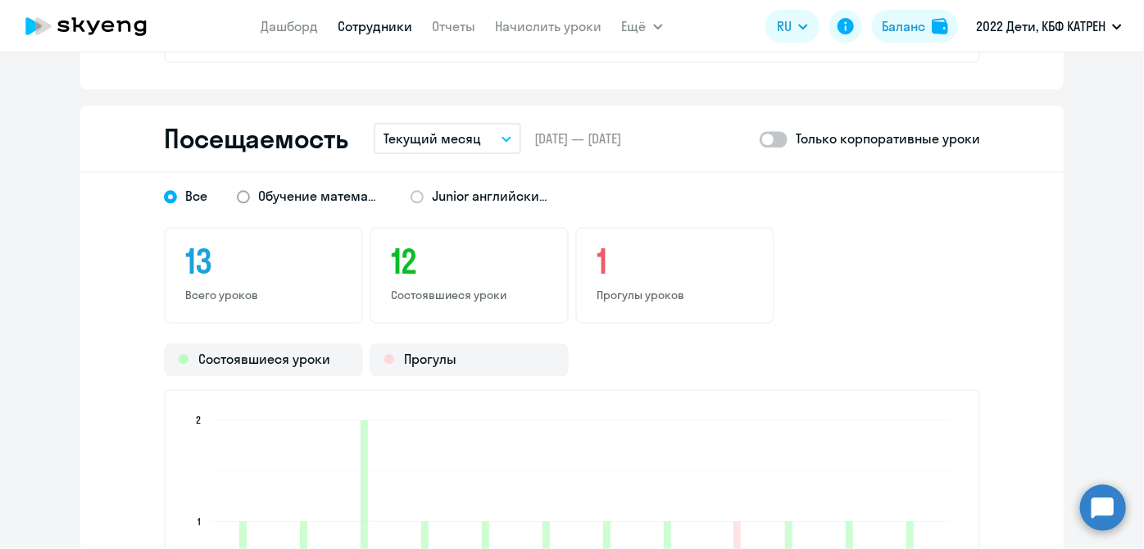
click at [315, 198] on span "Обучение математике ребенка" at bounding box center [319, 196] width 123 height 18
click at [0, 0] on input "Обучение математике ребенка" at bounding box center [0, 0] width 0 height 0
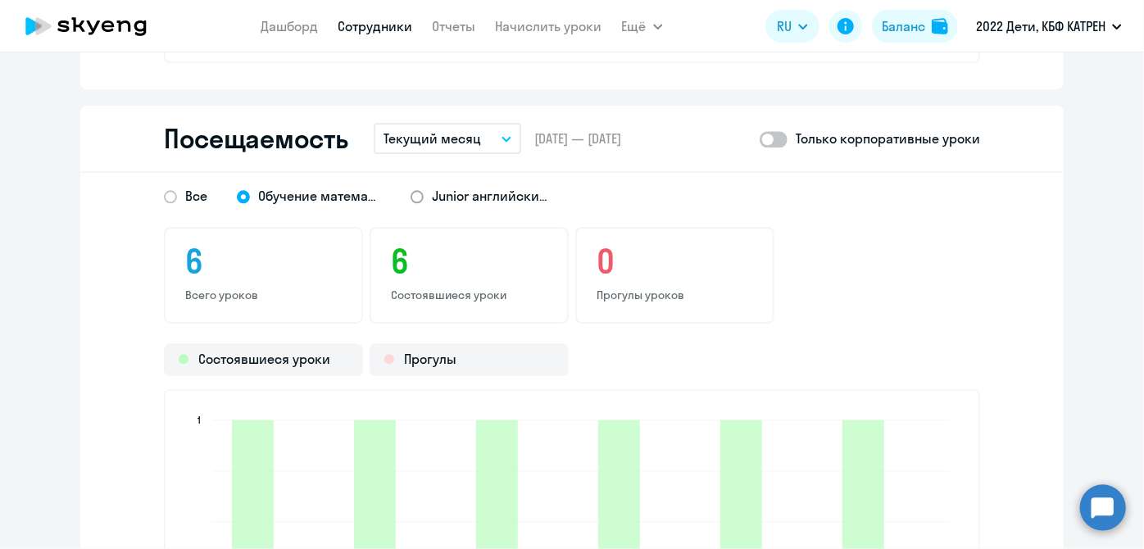
click at [447, 192] on span "Junior английский с русскоговорящим преподавателем" at bounding box center [493, 196] width 123 height 18
click at [0, 0] on input "Junior английский с русскоговорящим преподавателем" at bounding box center [0, 0] width 0 height 0
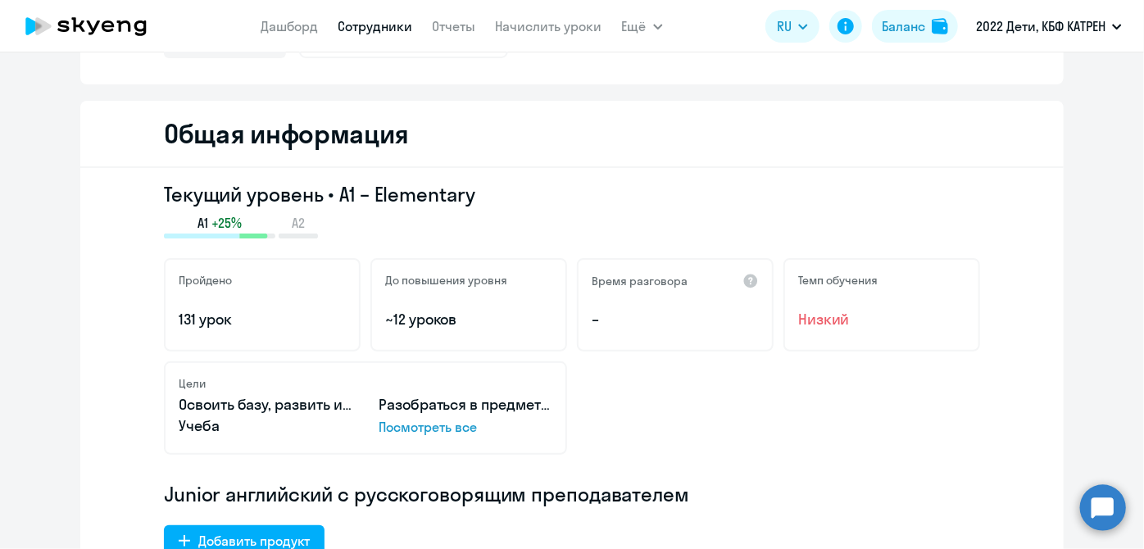
scroll to position [0, 0]
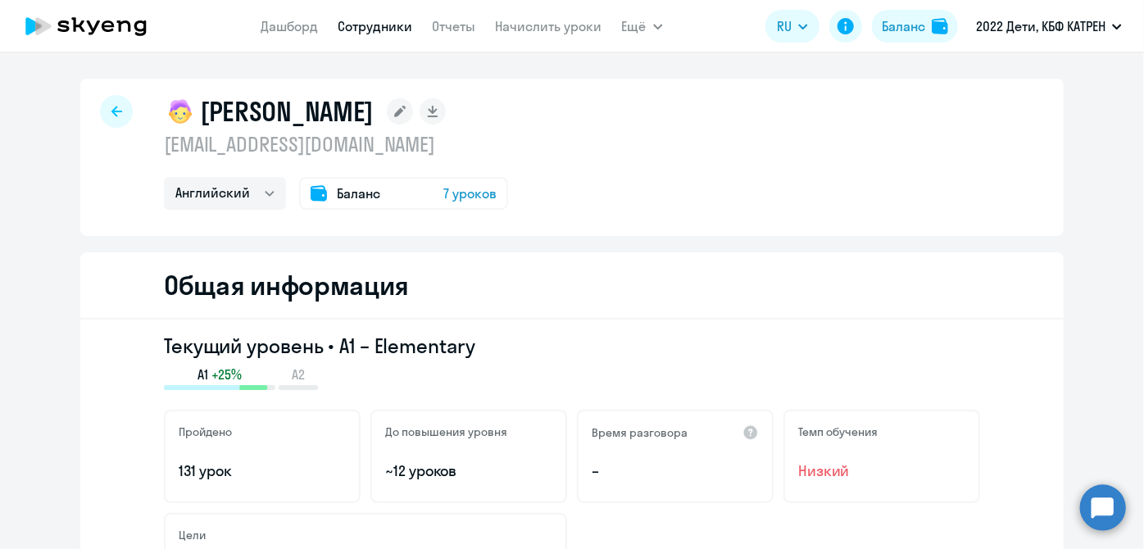
click at [1116, 510] on circle at bounding box center [1103, 507] width 46 height 46
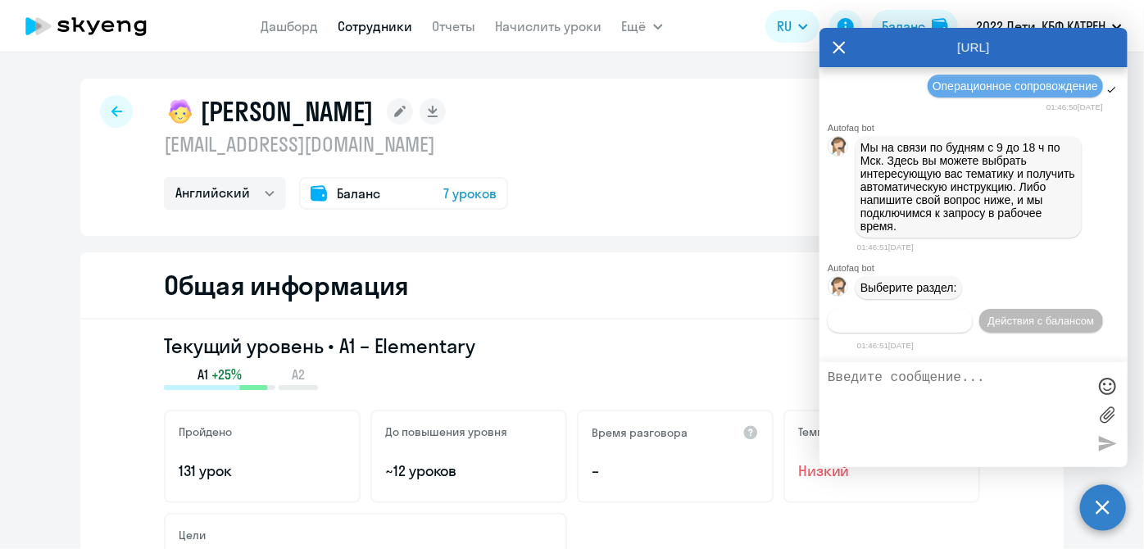
click at [930, 327] on span "Действия по сотрудникам" at bounding box center [899, 321] width 127 height 12
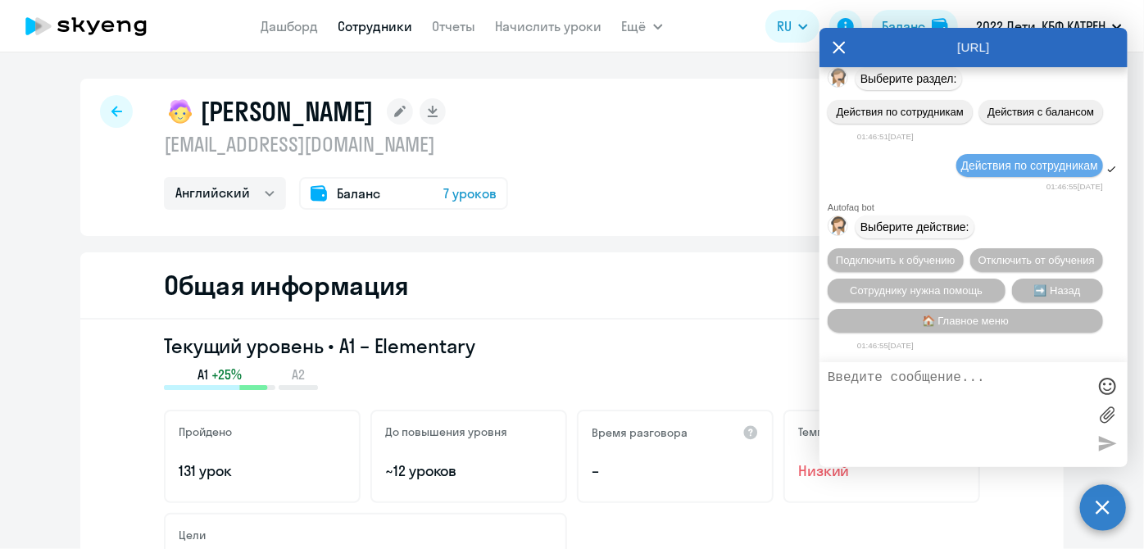
scroll to position [244528, 0]
click at [926, 293] on span "Сотруднику нужна помощь" at bounding box center [915, 290] width 133 height 12
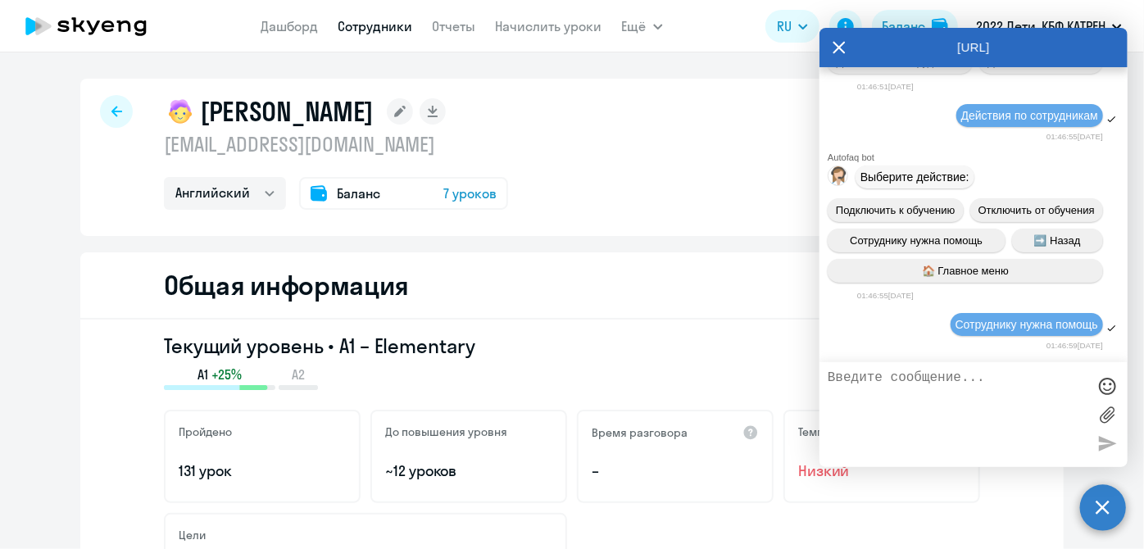
click at [942, 380] on textarea at bounding box center [956, 414] width 259 height 88
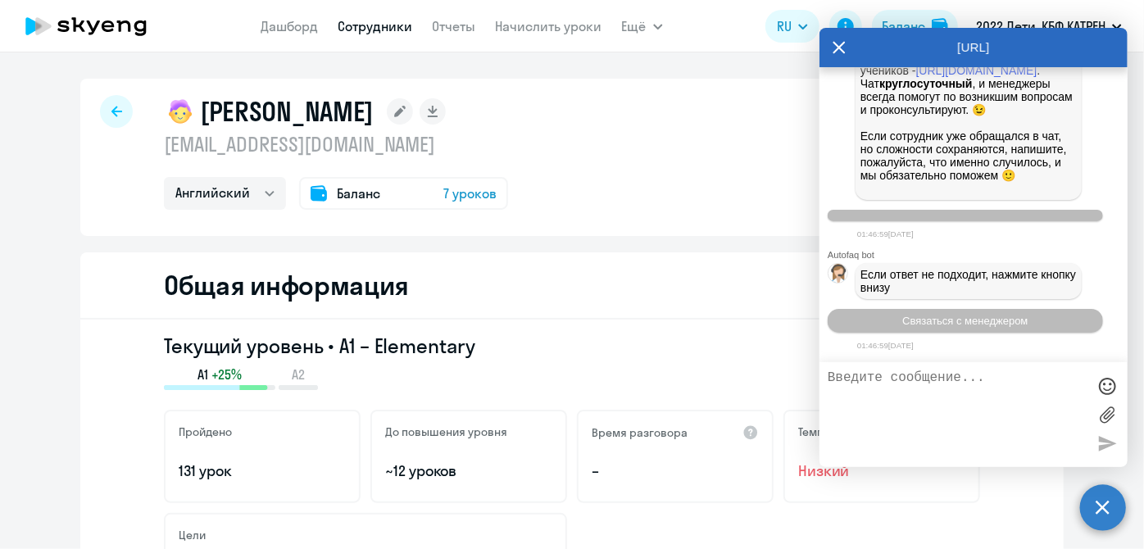
scroll to position [245096, 0]
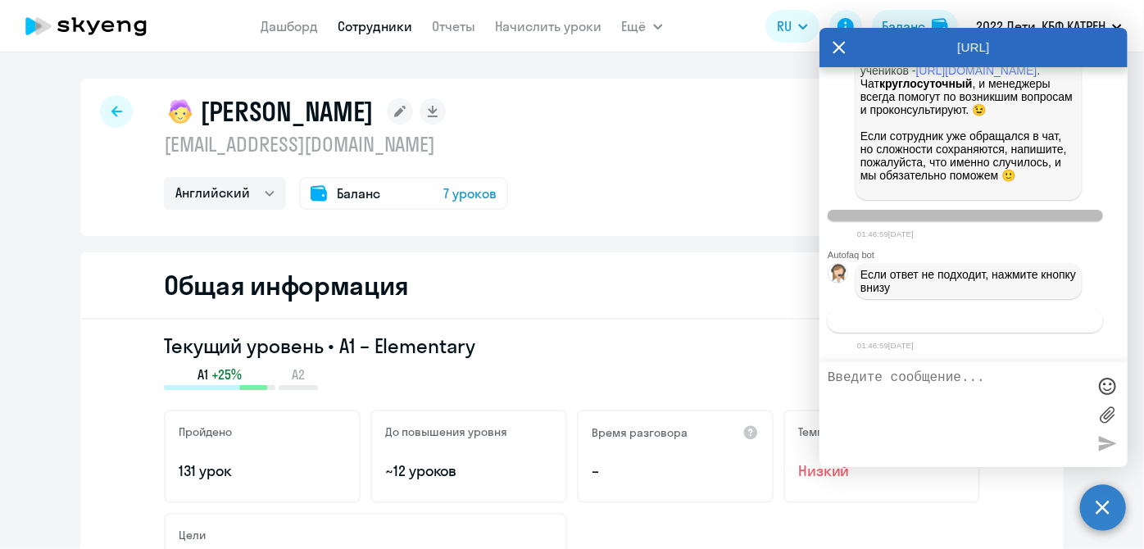
click at [963, 322] on span "Связаться с менеджером" at bounding box center [964, 321] width 125 height 12
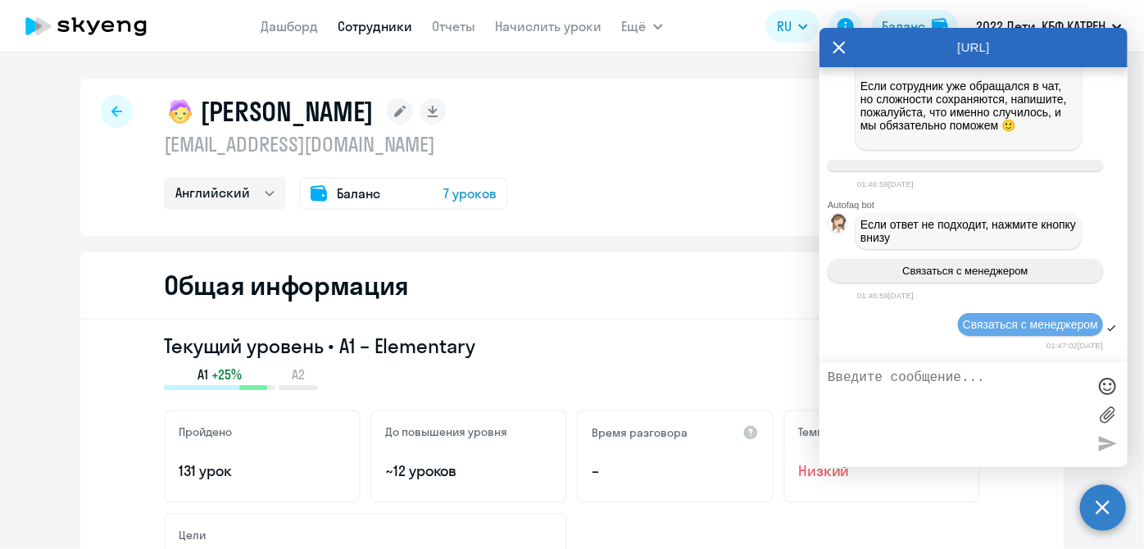
scroll to position [245146, 0]
click at [940, 388] on textarea at bounding box center [956, 414] width 259 height 88
paste textarea "24617663 [PERSON_NAME]"
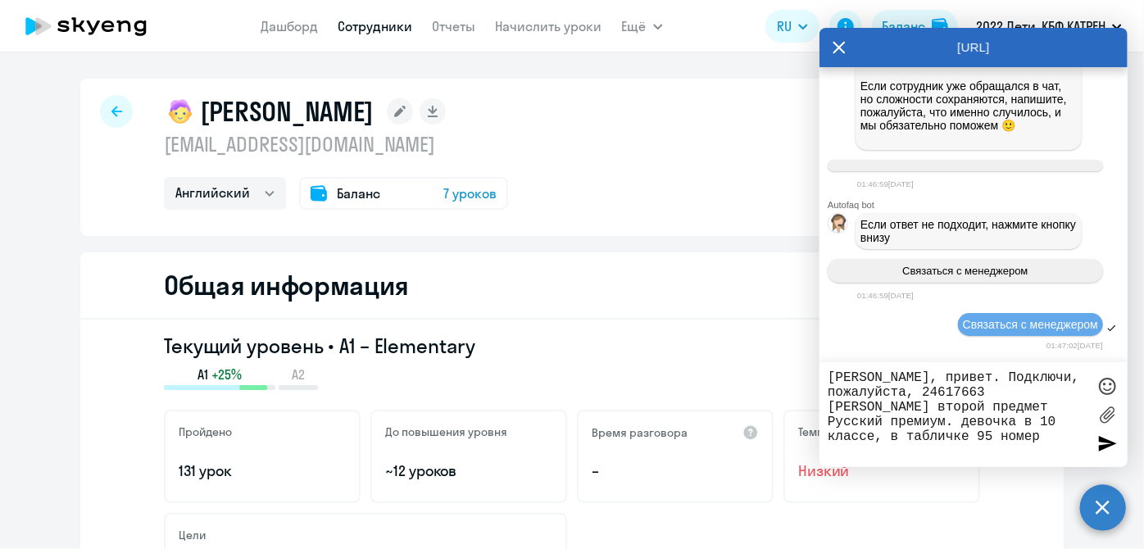
type textarea "[PERSON_NAME], привет. Подключи, пожалуйста, 24617663 [PERSON_NAME] второй пред…"
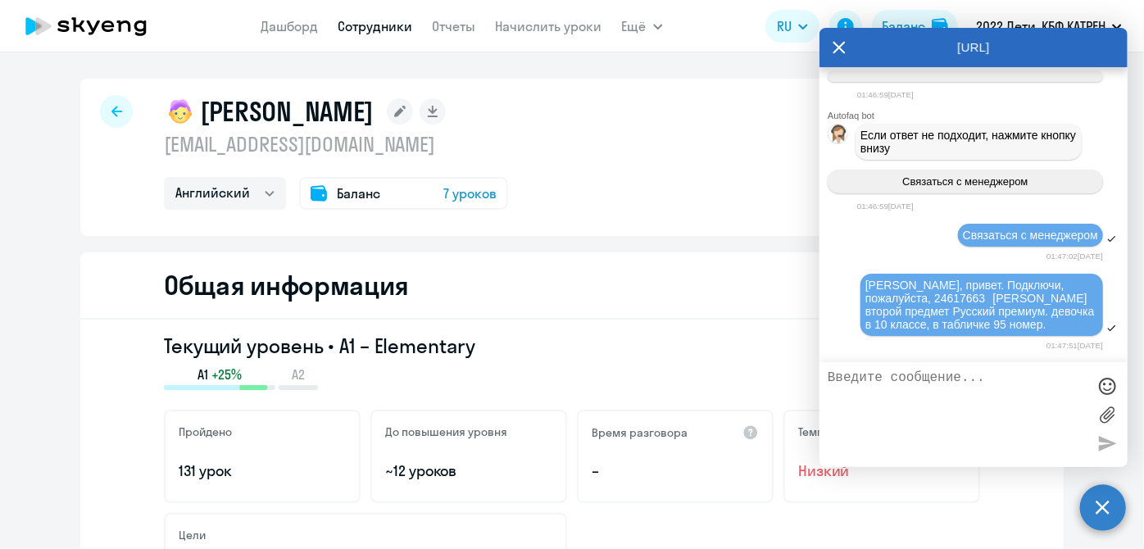
scroll to position [245248, 0]
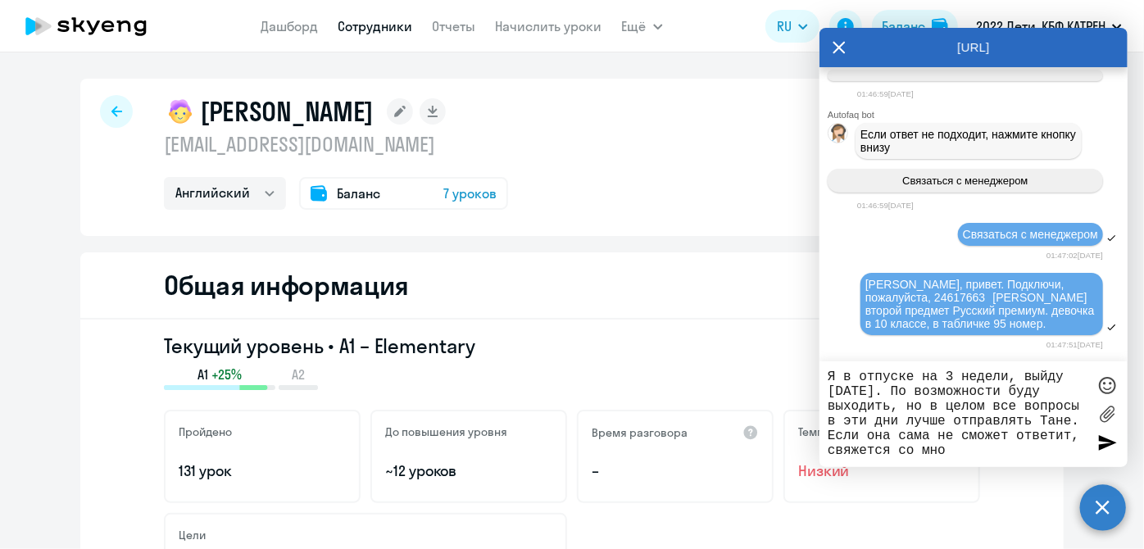
type textarea "Я в отпуске на 3 недели, выйду [DATE]. По возможности буду выходить, но в целом…"
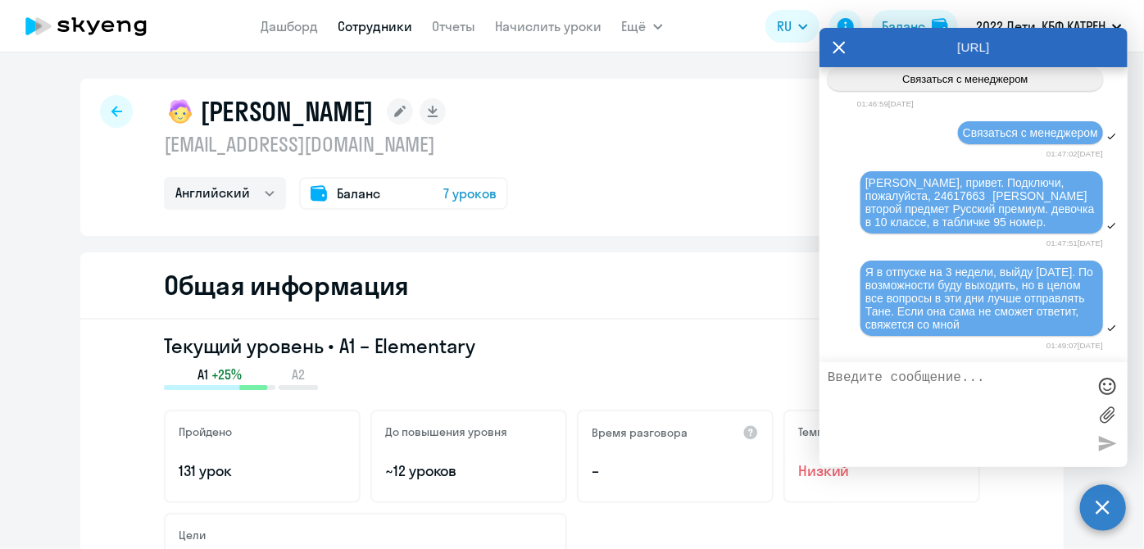
scroll to position [245351, 0]
